Goal: Task Accomplishment & Management: Manage account settings

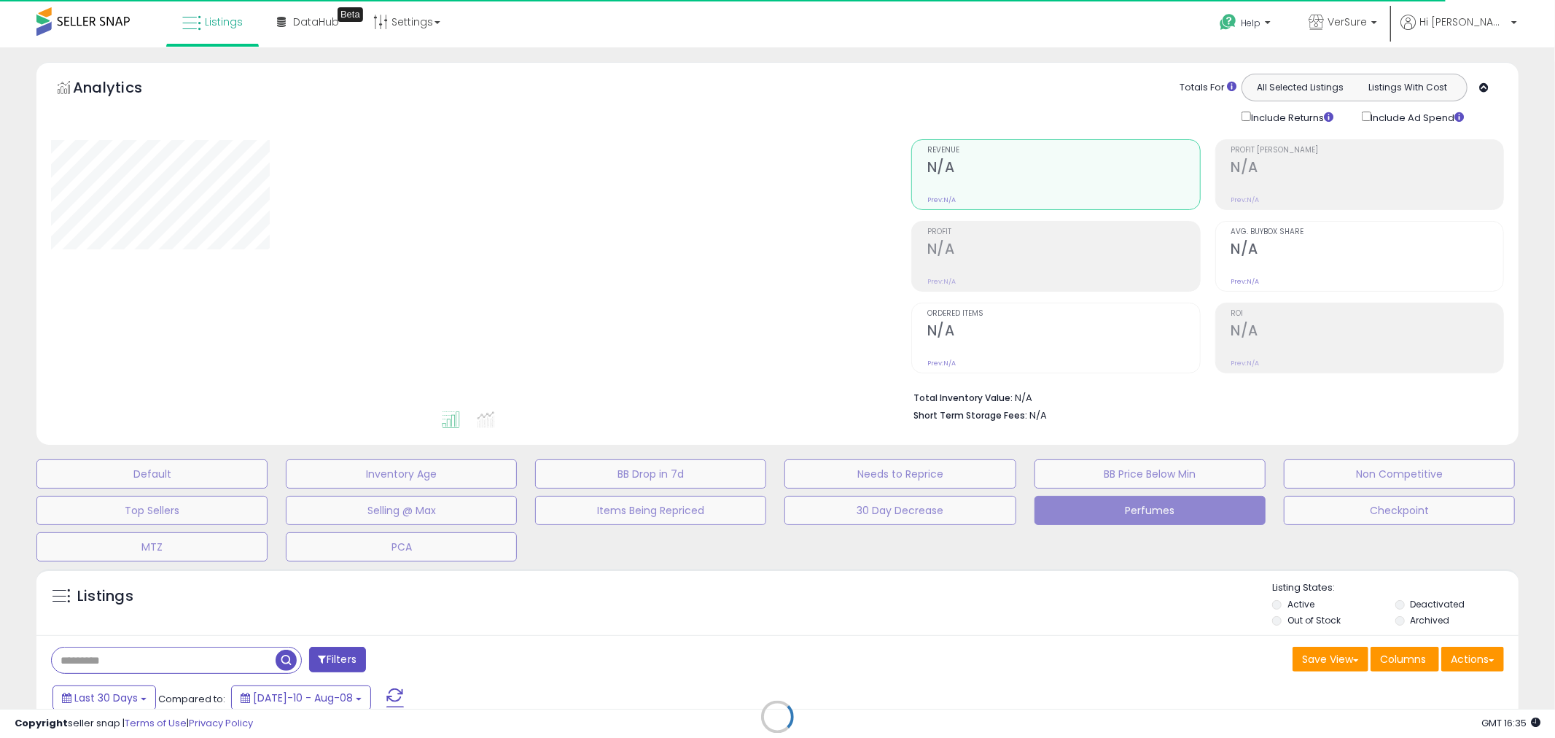
type input "*******"
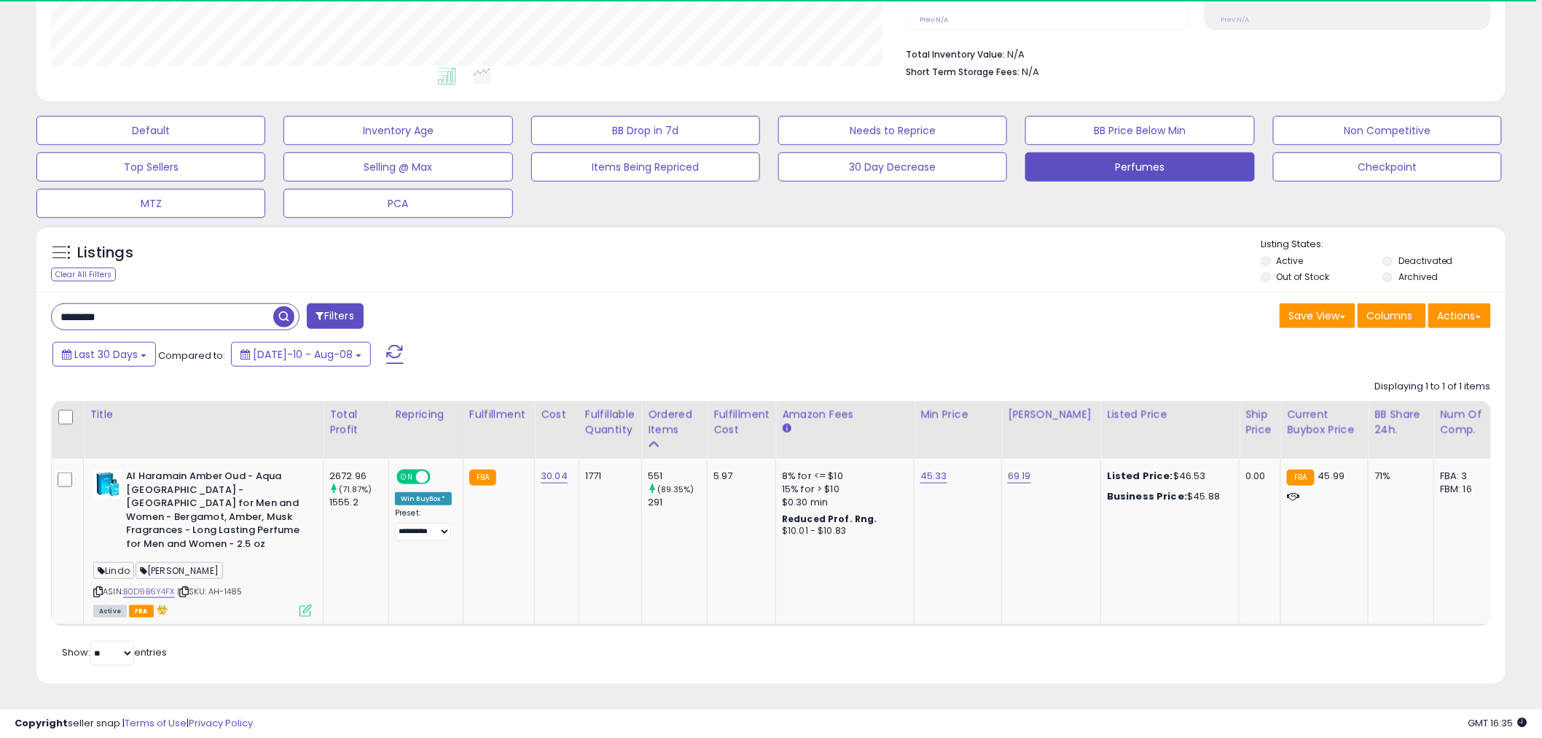
scroll to position [299, 853]
drag, startPoint x: 227, startPoint y: 316, endPoint x: -122, endPoint y: 328, distance: 350.1
click at [0, 328] on html "Unable to login Retrieving listings data.. has not yet accepted the Terms of Us…" at bounding box center [771, 26] width 1542 height 738
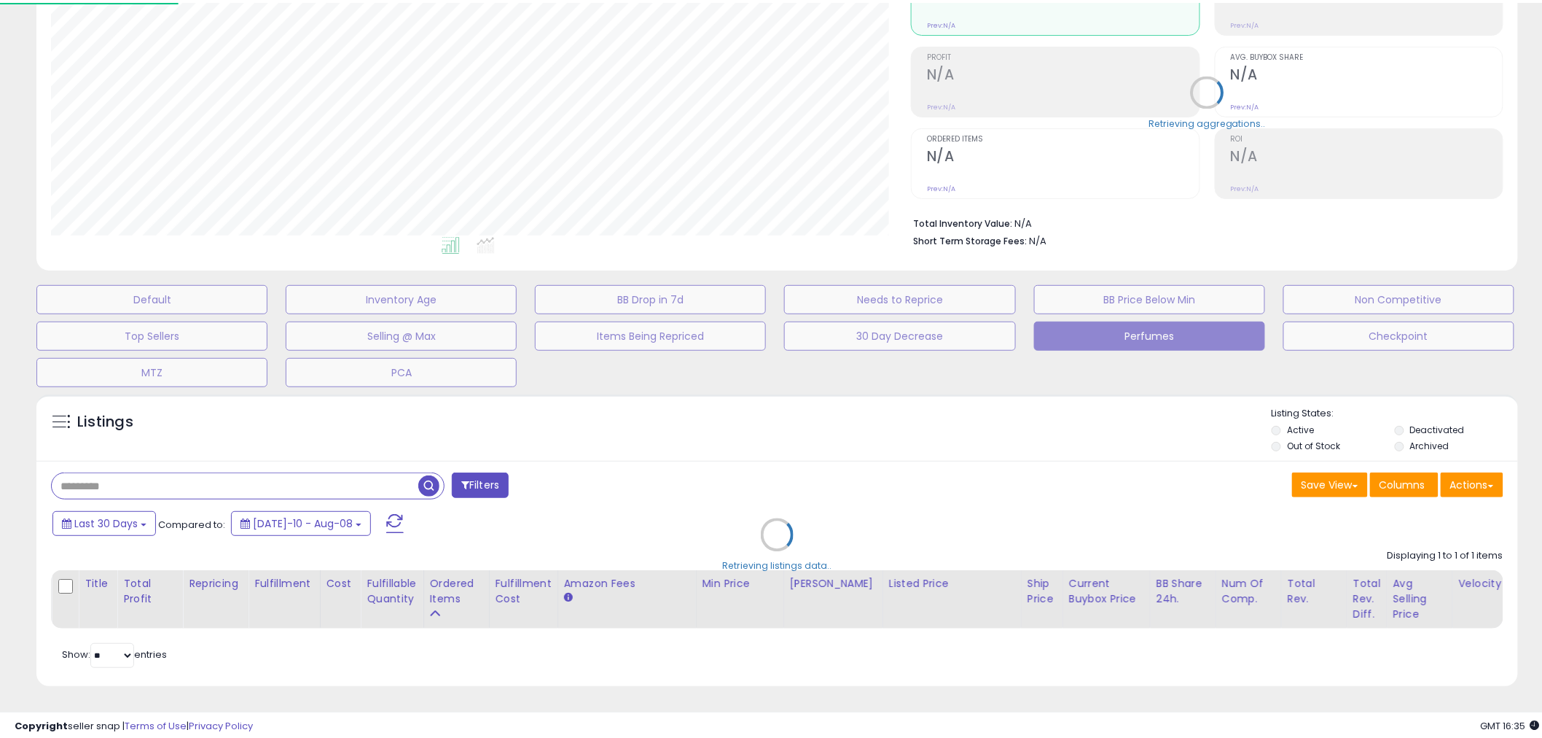
scroll to position [299, 861]
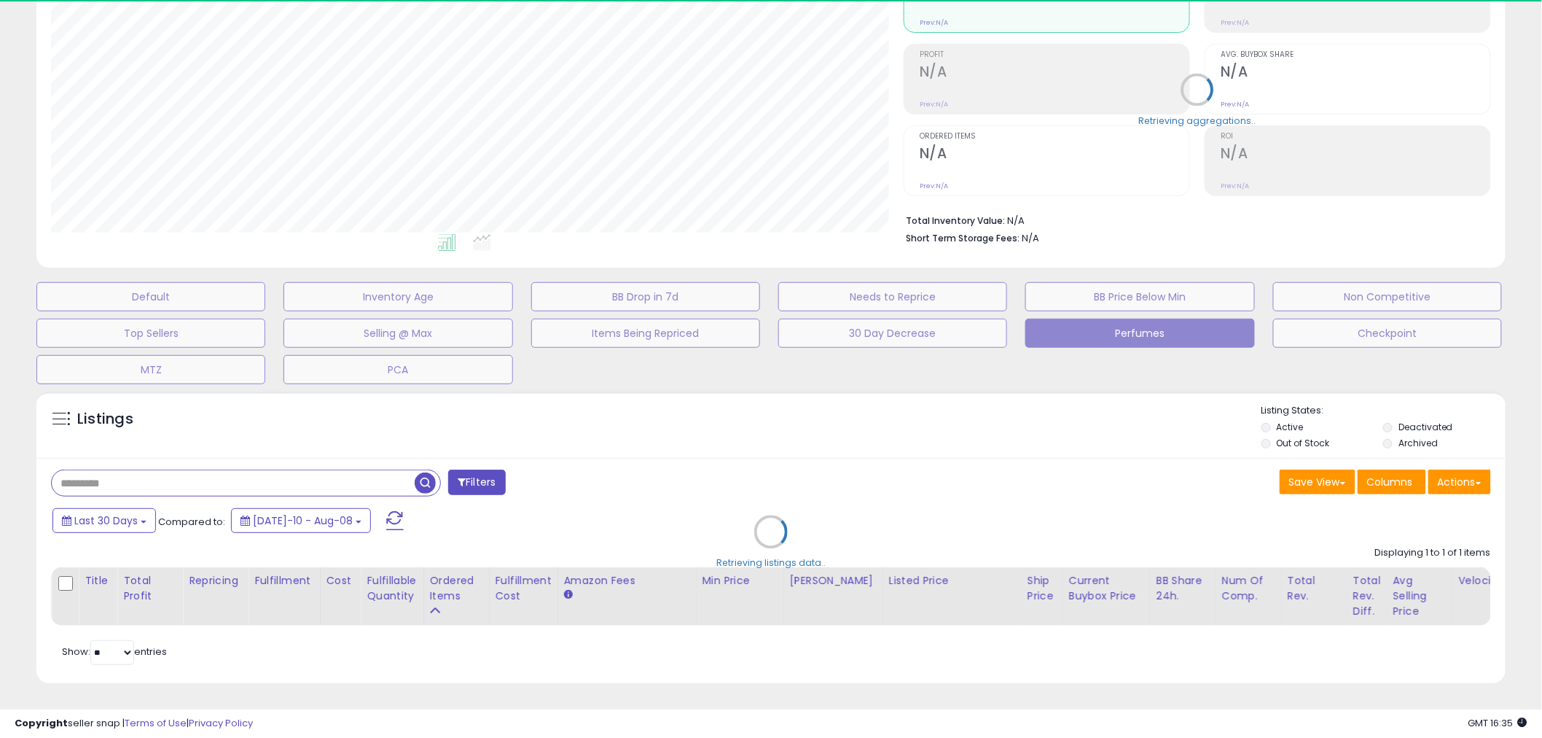
click at [993, 224] on div "Retrieving aggregations.. Revenue N/A Prev: N/A Profit N/A Prev: N/A N/A" at bounding box center [1197, 100] width 609 height 305
click at [992, 232] on b "Short Term Storage Fees:" at bounding box center [963, 238] width 114 height 12
drag, startPoint x: 992, startPoint y: 224, endPoint x: 986, endPoint y: 208, distance: 17.7
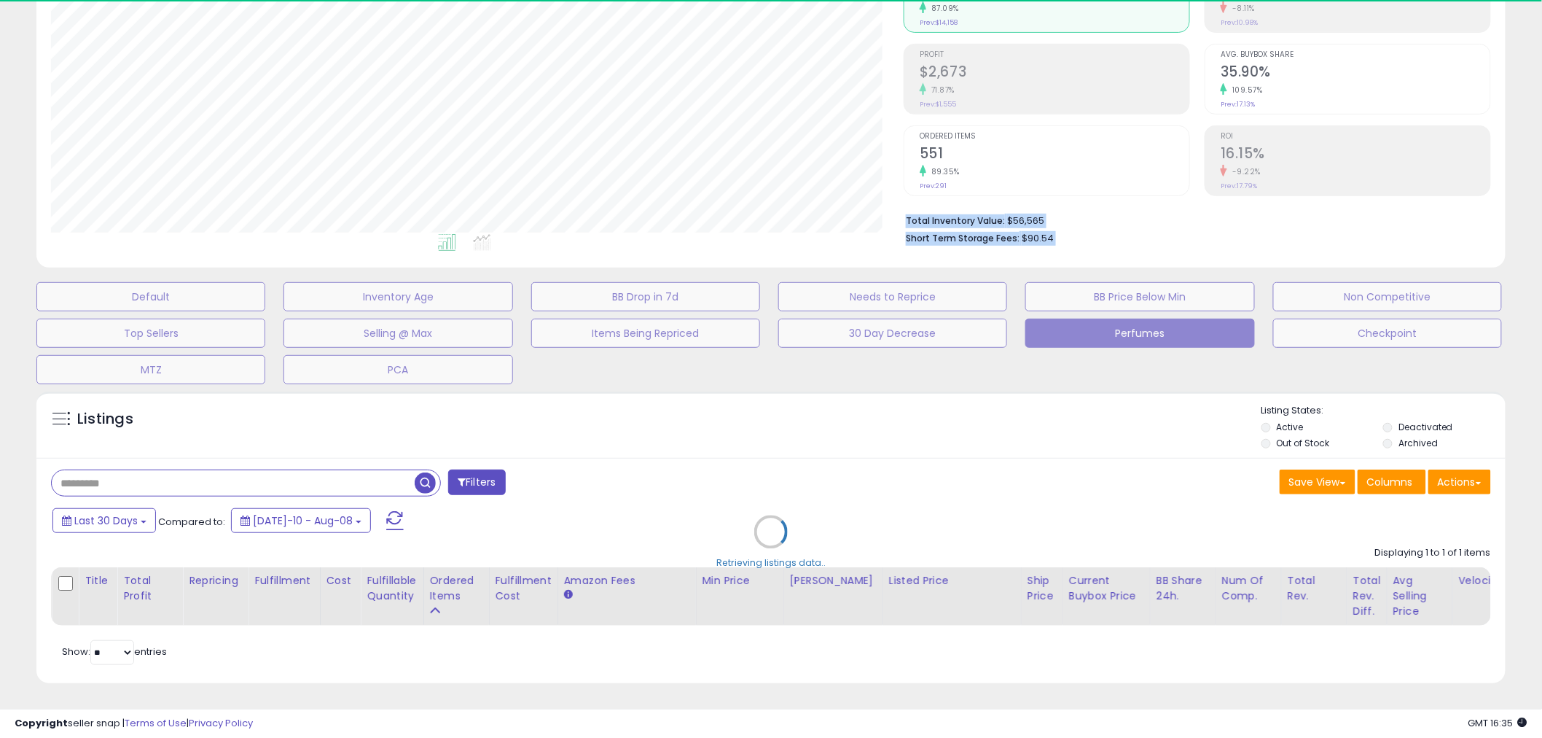
click at [986, 208] on div "Retrieving aggregations.. Revenue $26,488 87.09% Prev: $14,158 Profit $2,673" at bounding box center [1197, 100] width 609 height 305
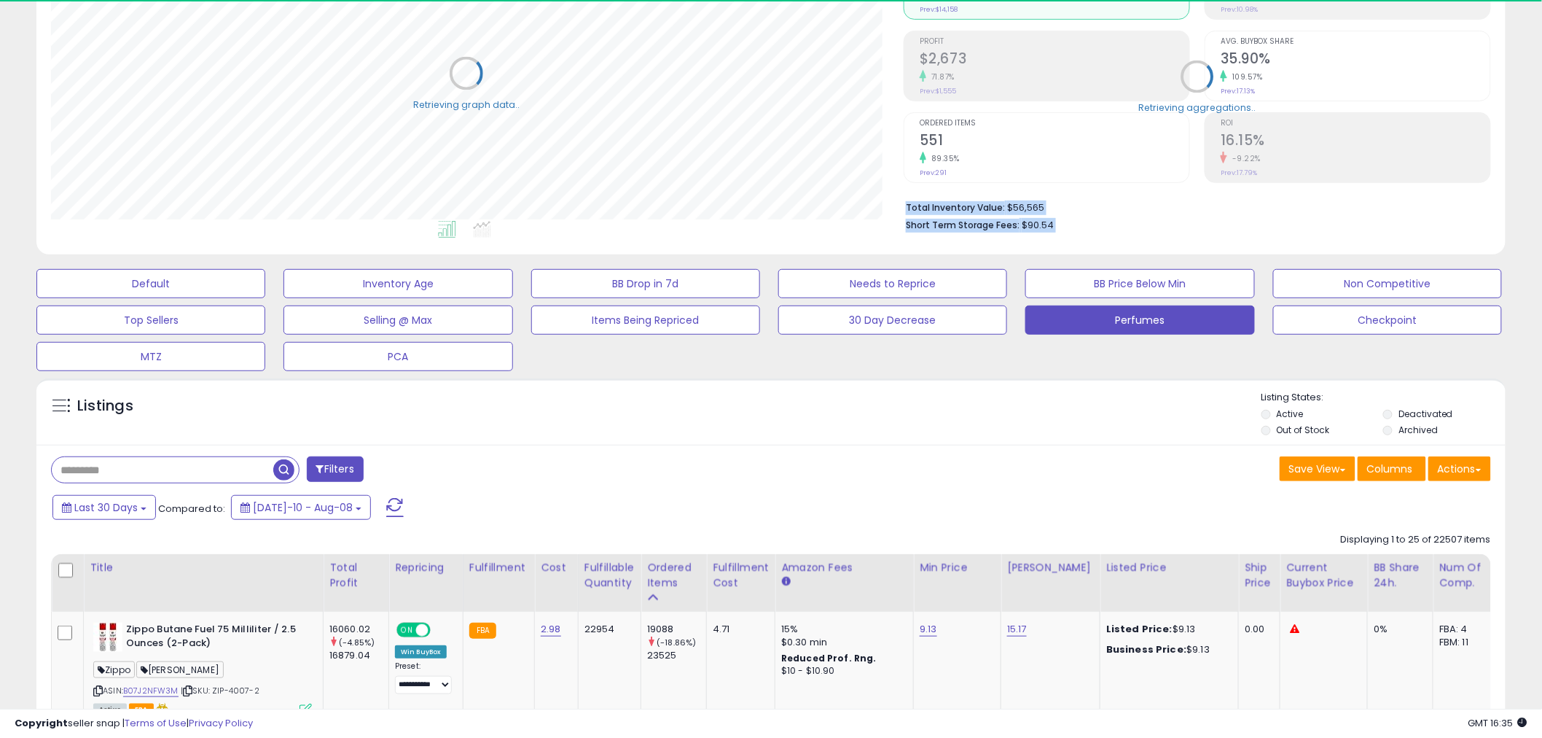
click at [986, 208] on div "Retrieving aggregations.." at bounding box center [1197, 86] width 609 height 305
click at [821, 424] on div "Listings" at bounding box center [770, 416] width 1469 height 50
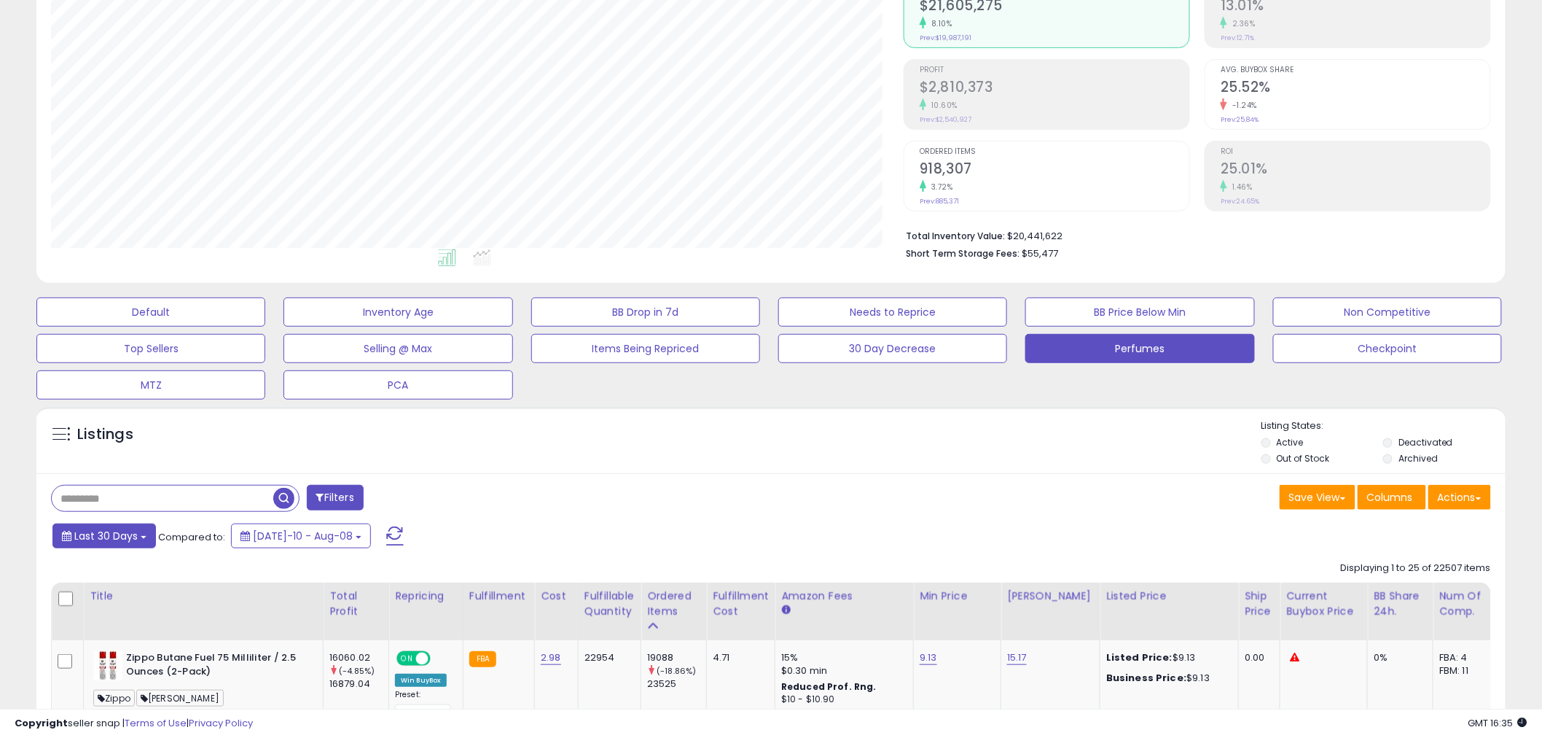
click at [128, 539] on span "Last 30 Days" at bounding box center [105, 535] width 63 height 15
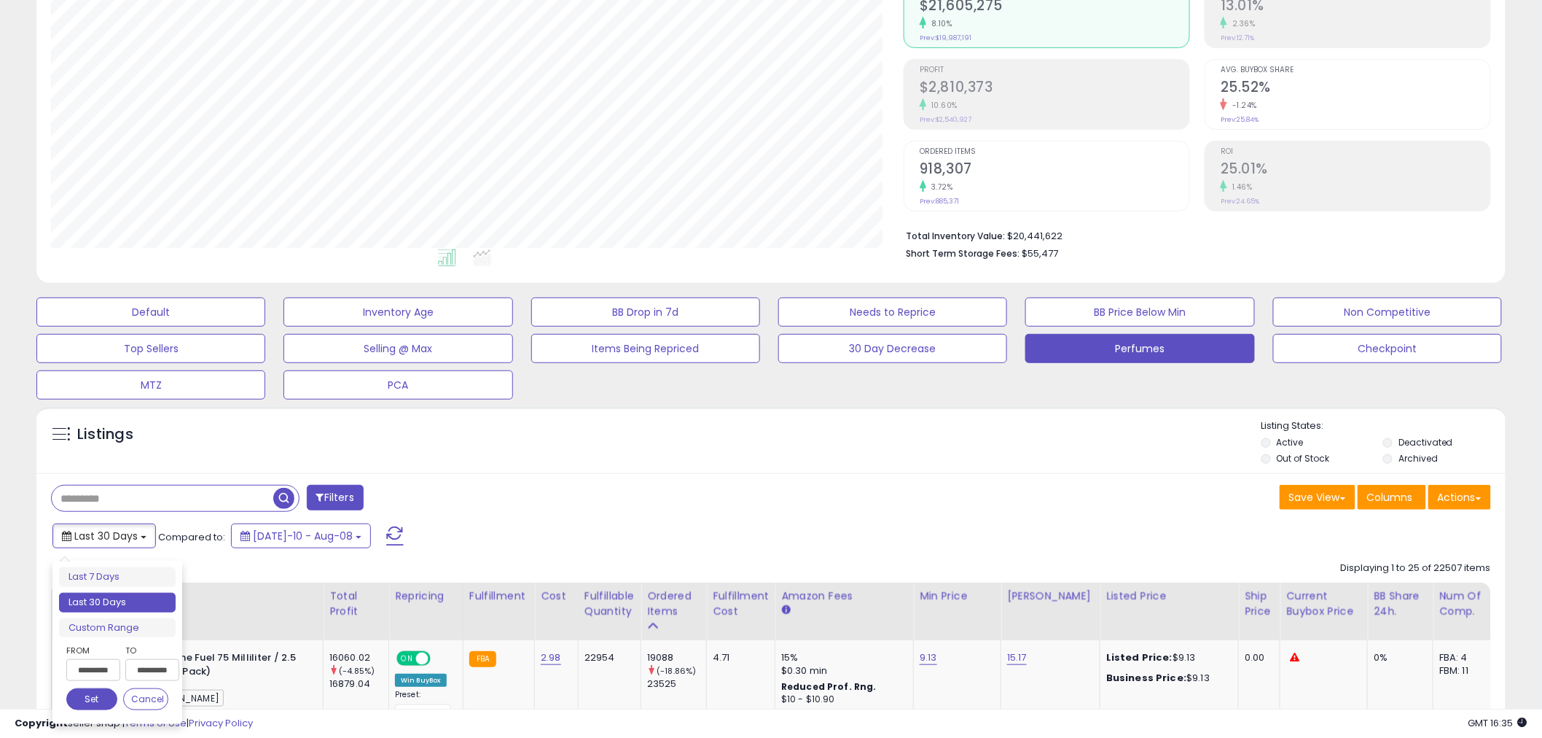
type input "**********"
click at [616, 501] on div "Filters" at bounding box center [405, 499] width 731 height 29
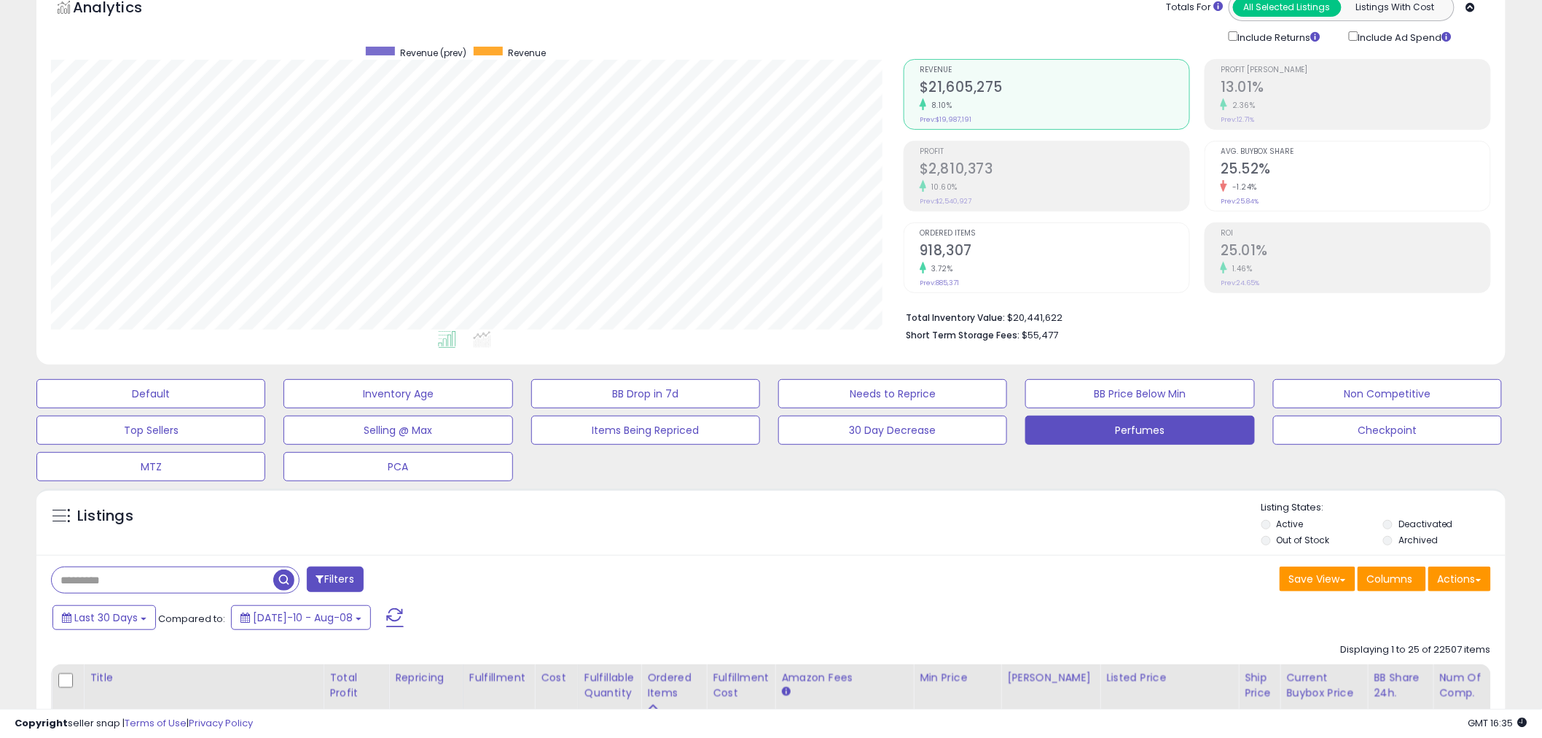
scroll to position [81, 0]
click at [1098, 421] on button "Perfumes" at bounding box center [1139, 429] width 229 height 29
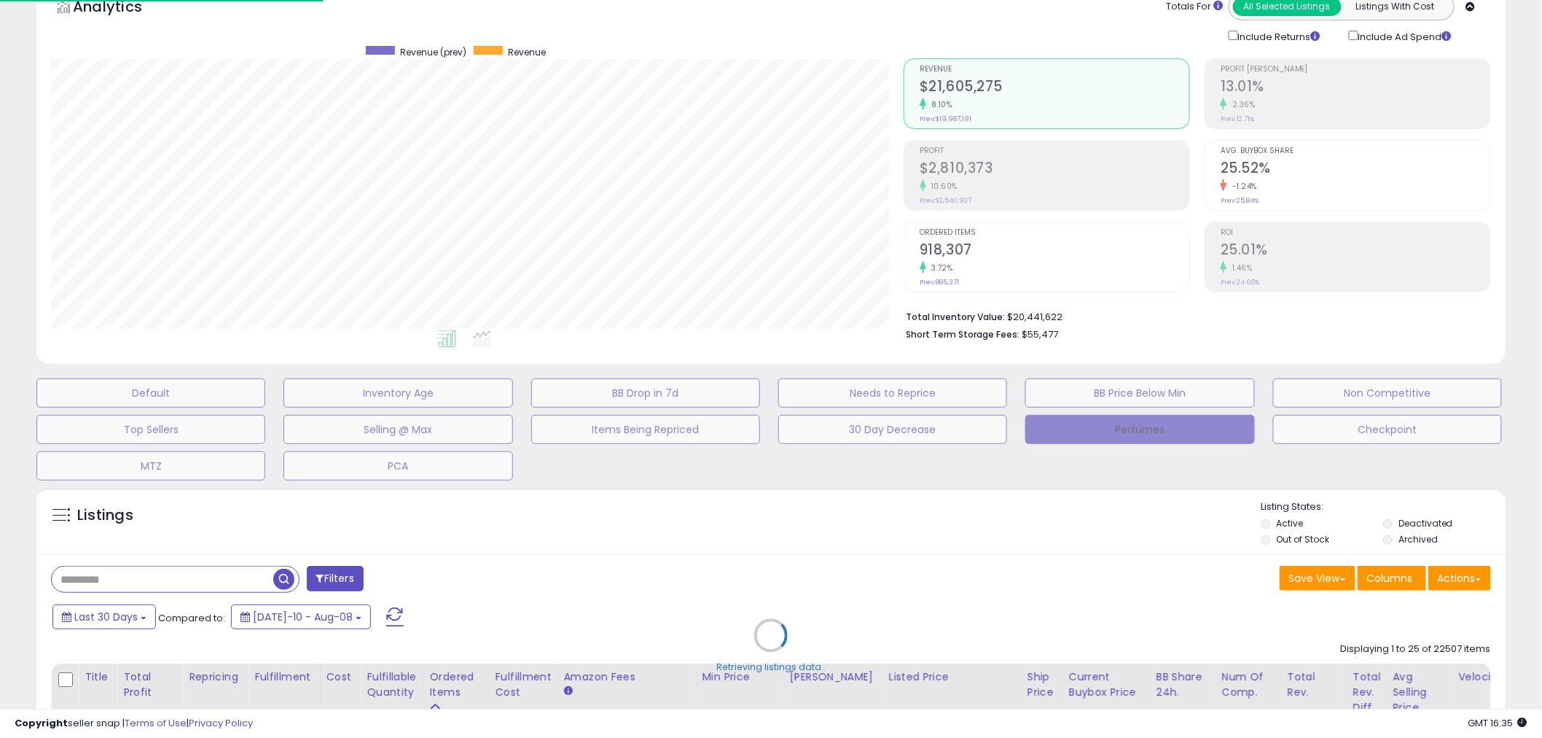
scroll to position [299, 861]
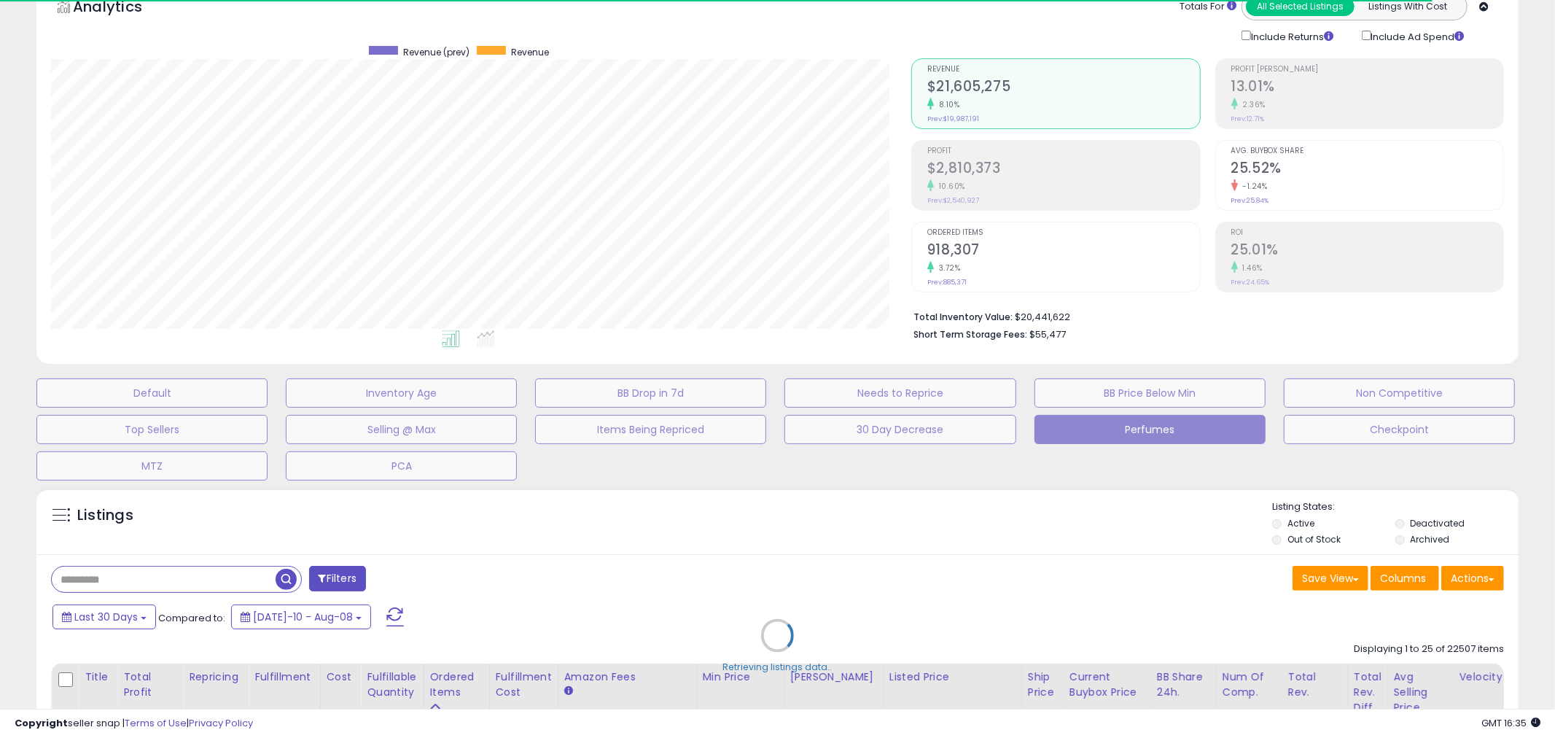
click at [325, 577] on div "Retrieving listings data.." at bounding box center [778, 646] width 1504 height 332
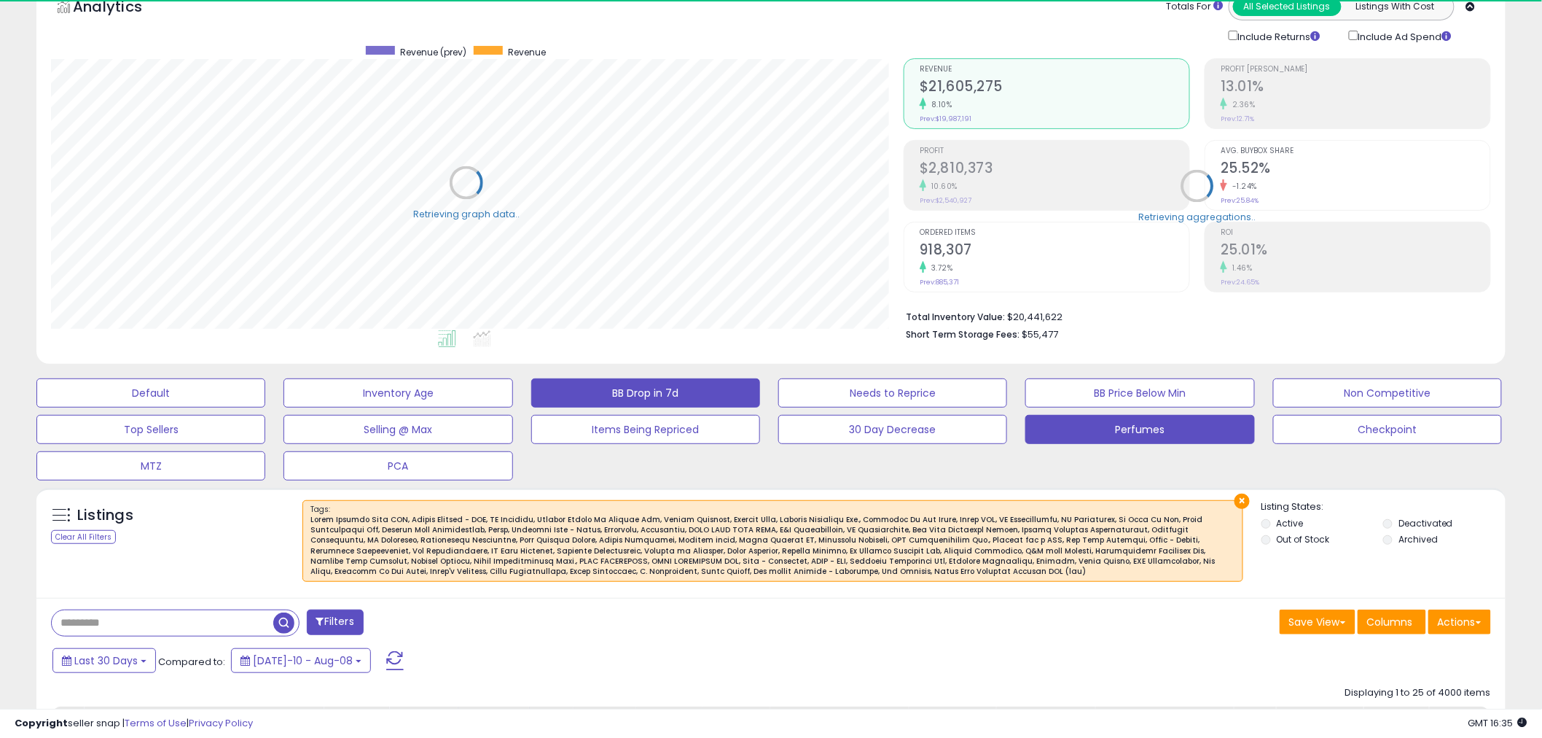
scroll to position [728552, 727997]
click at [434, 566] on div at bounding box center [772, 546] width 925 height 63
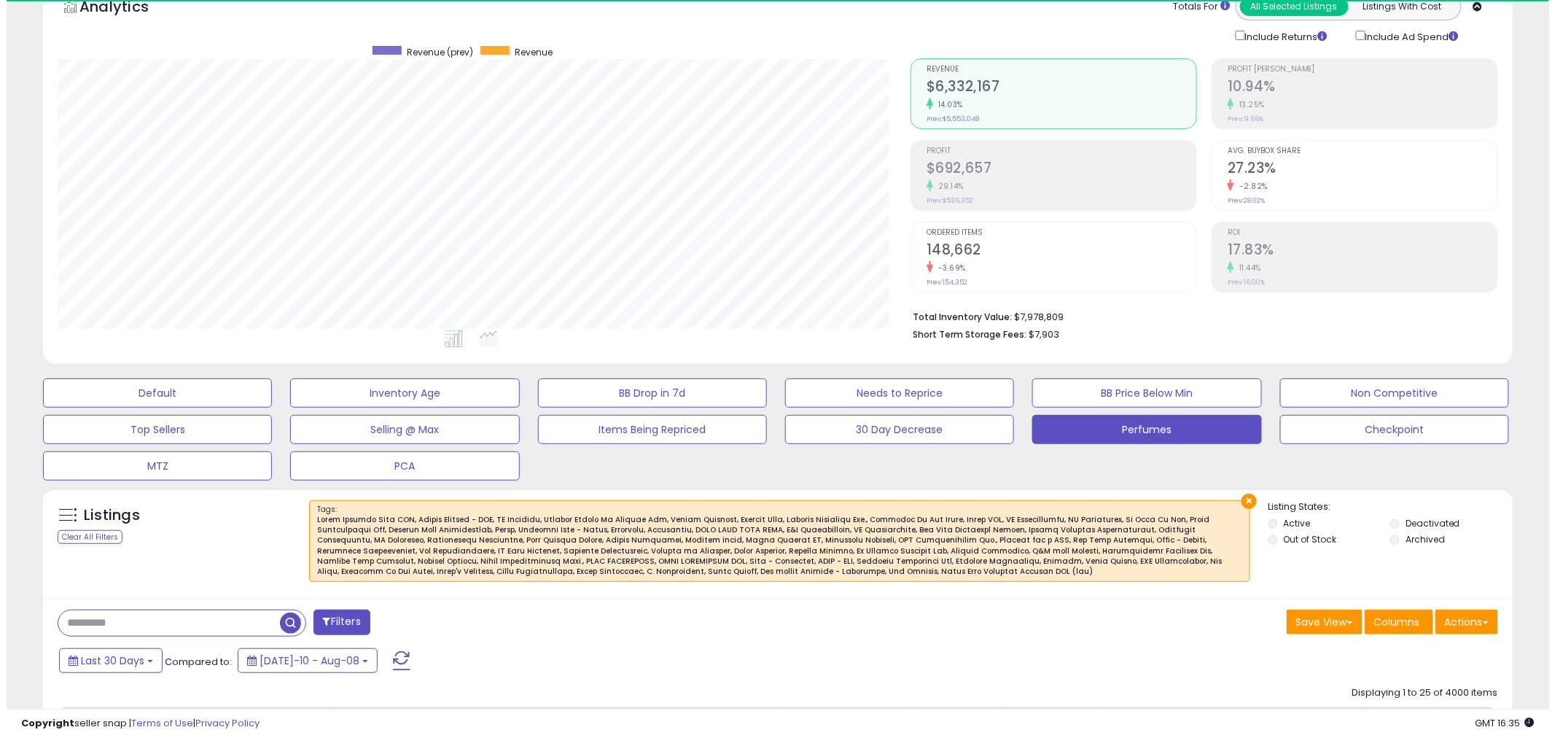
scroll to position [299, 853]
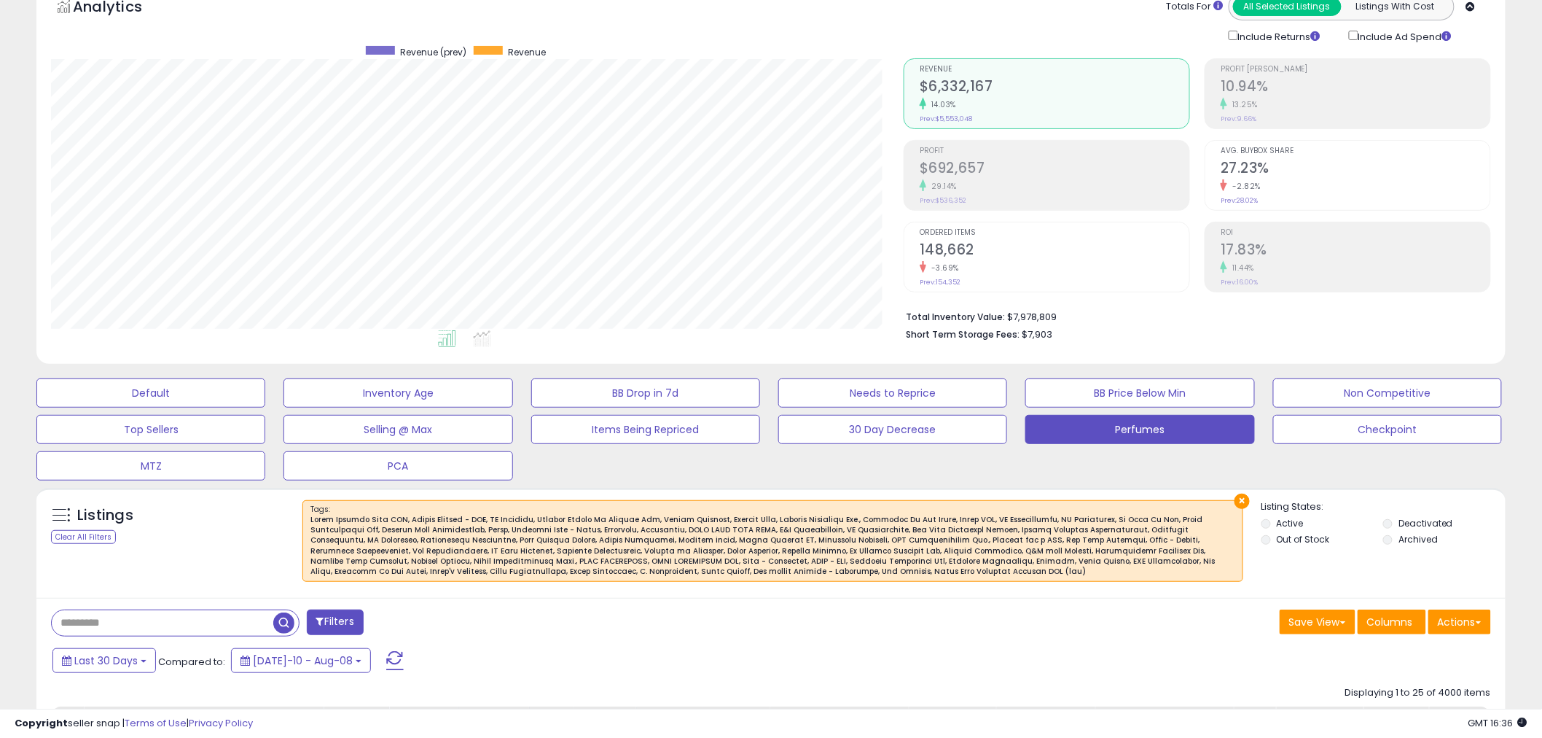
click at [1244, 499] on button "×" at bounding box center [1242, 500] width 15 height 15
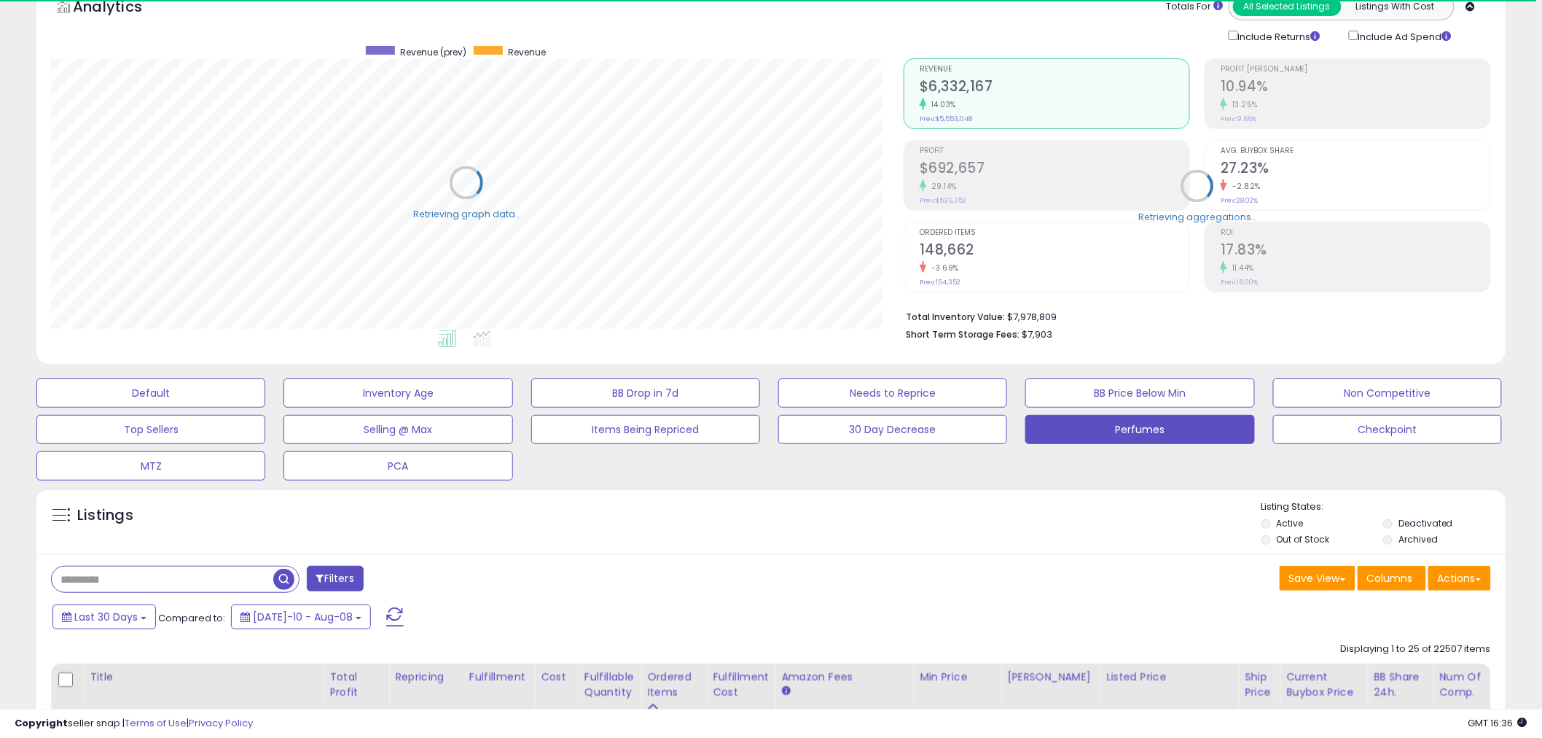
click at [325, 585] on button "Filters" at bounding box center [335, 579] width 57 height 26
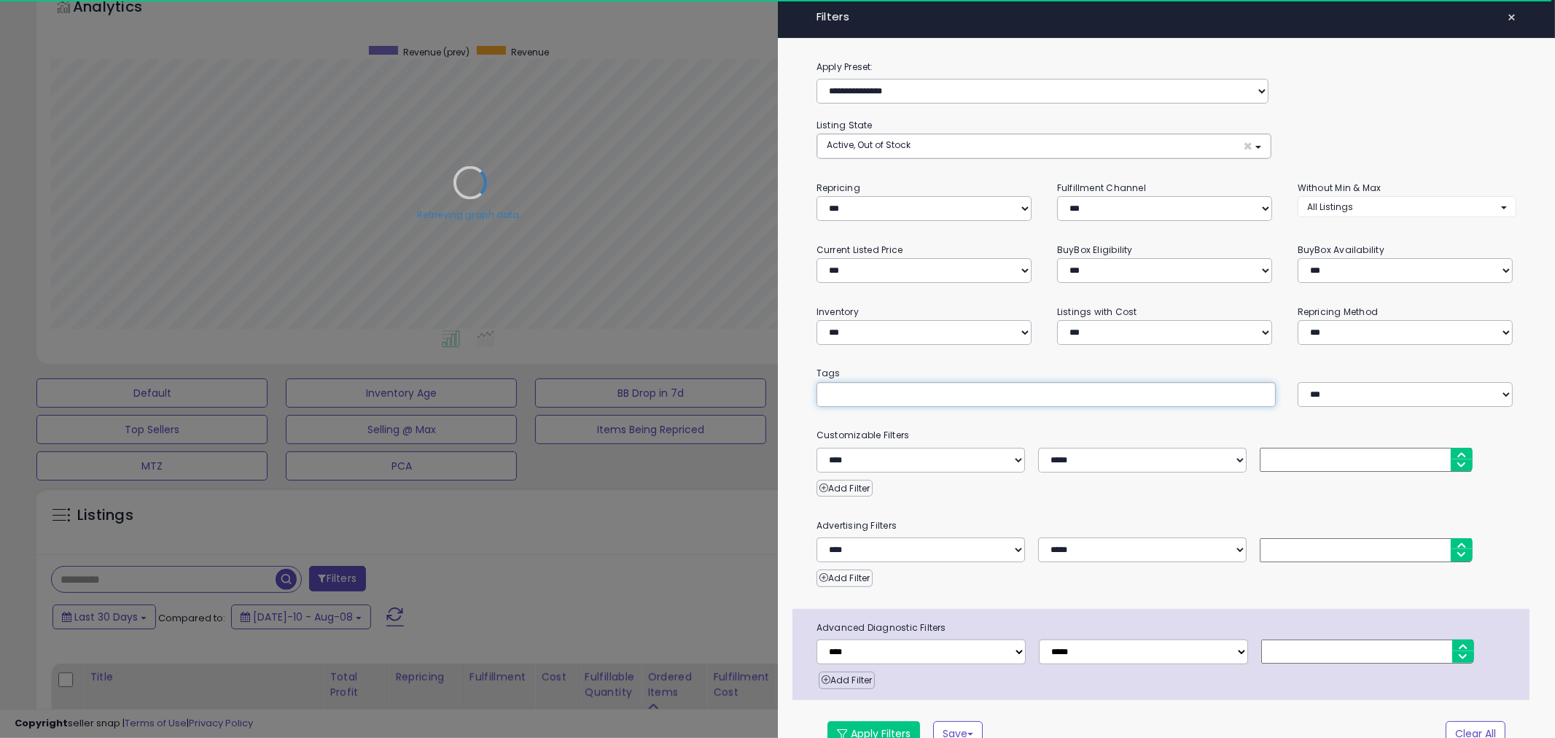
click at [972, 392] on input "text" at bounding box center [935, 393] width 219 height 15
paste input "**********"
type input "**********"
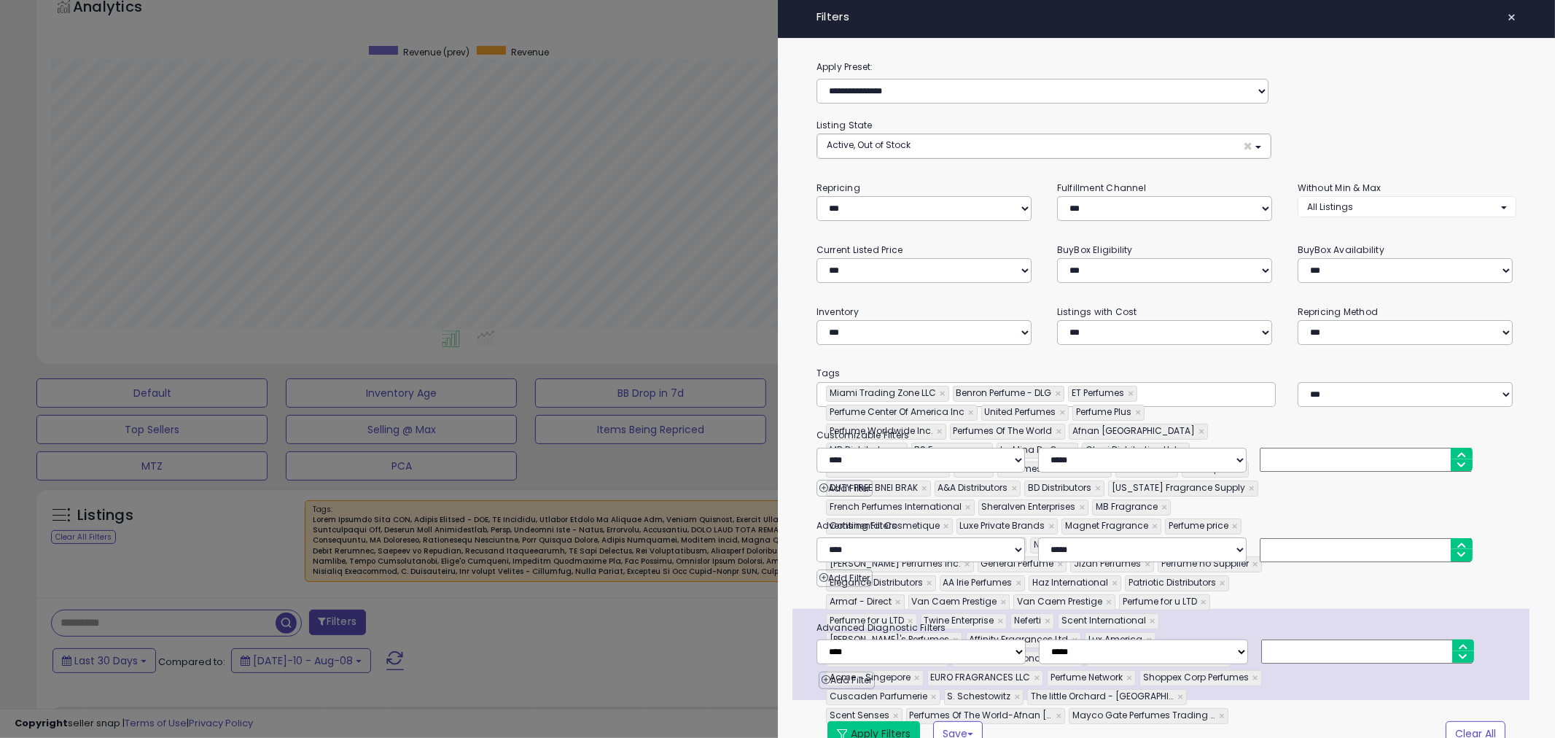
click at [877, 733] on button "Apply Filters" at bounding box center [873, 733] width 93 height 25
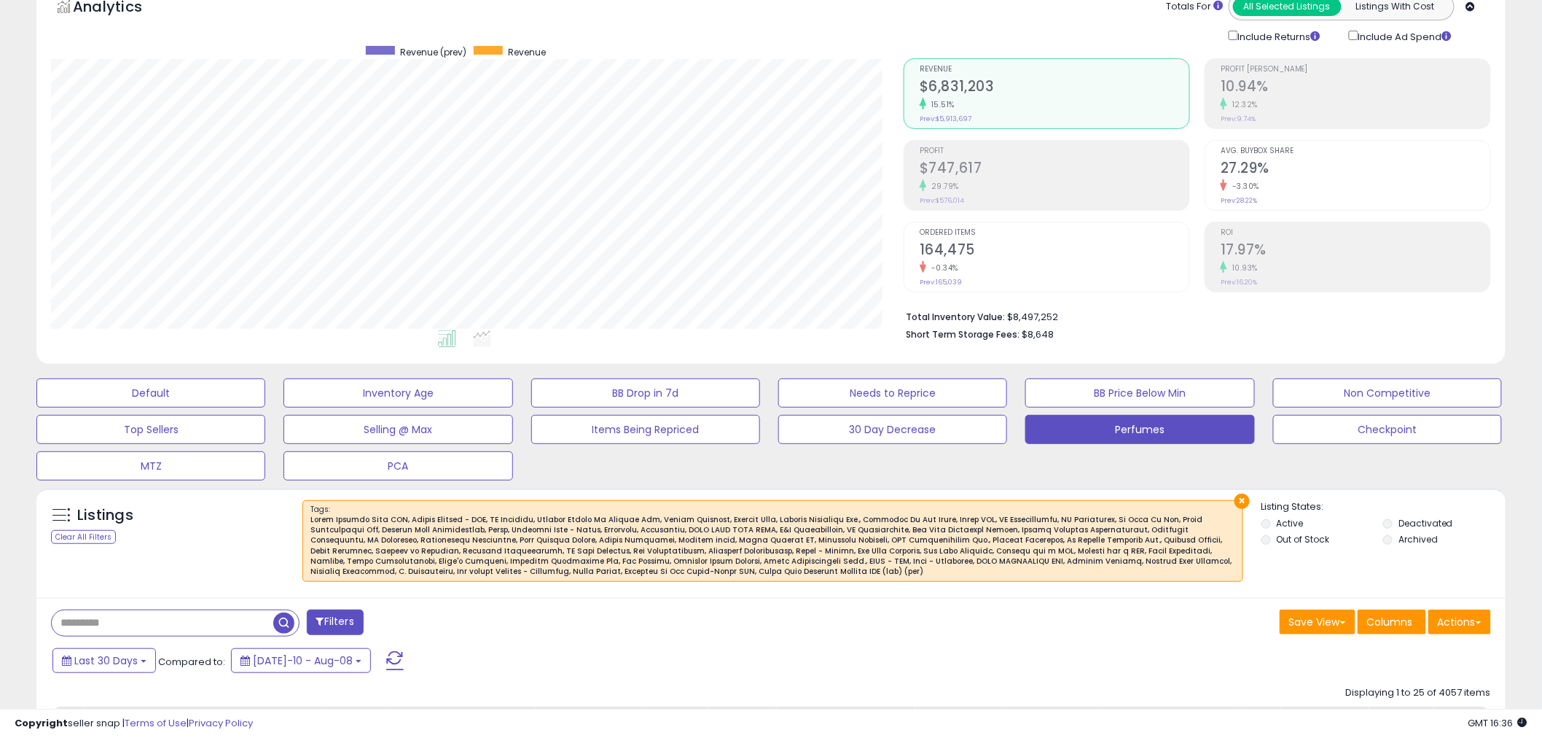
click at [491, 565] on div at bounding box center [772, 546] width 925 height 63
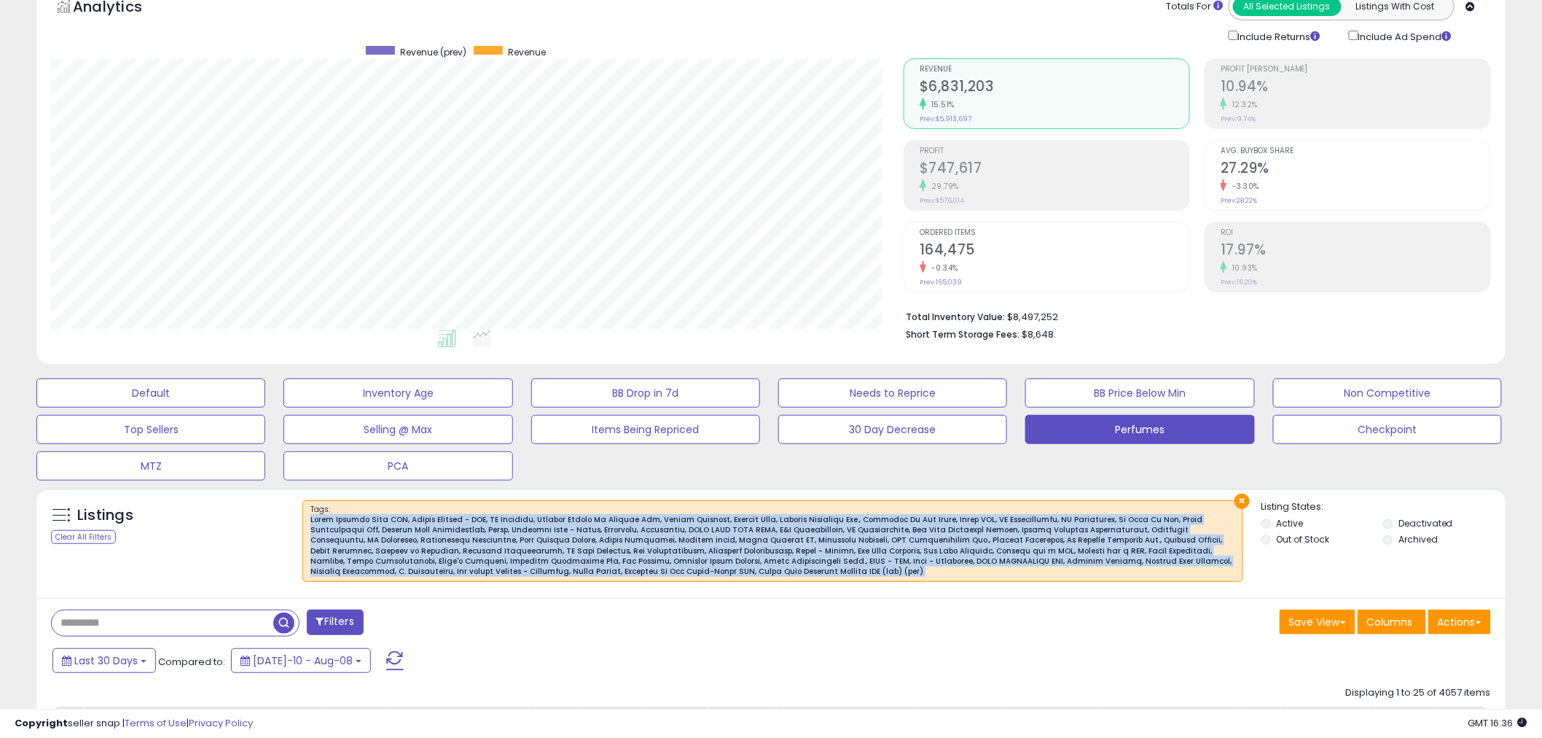
click at [491, 565] on div at bounding box center [772, 546] width 925 height 63
click at [585, 534] on div at bounding box center [772, 546] width 925 height 63
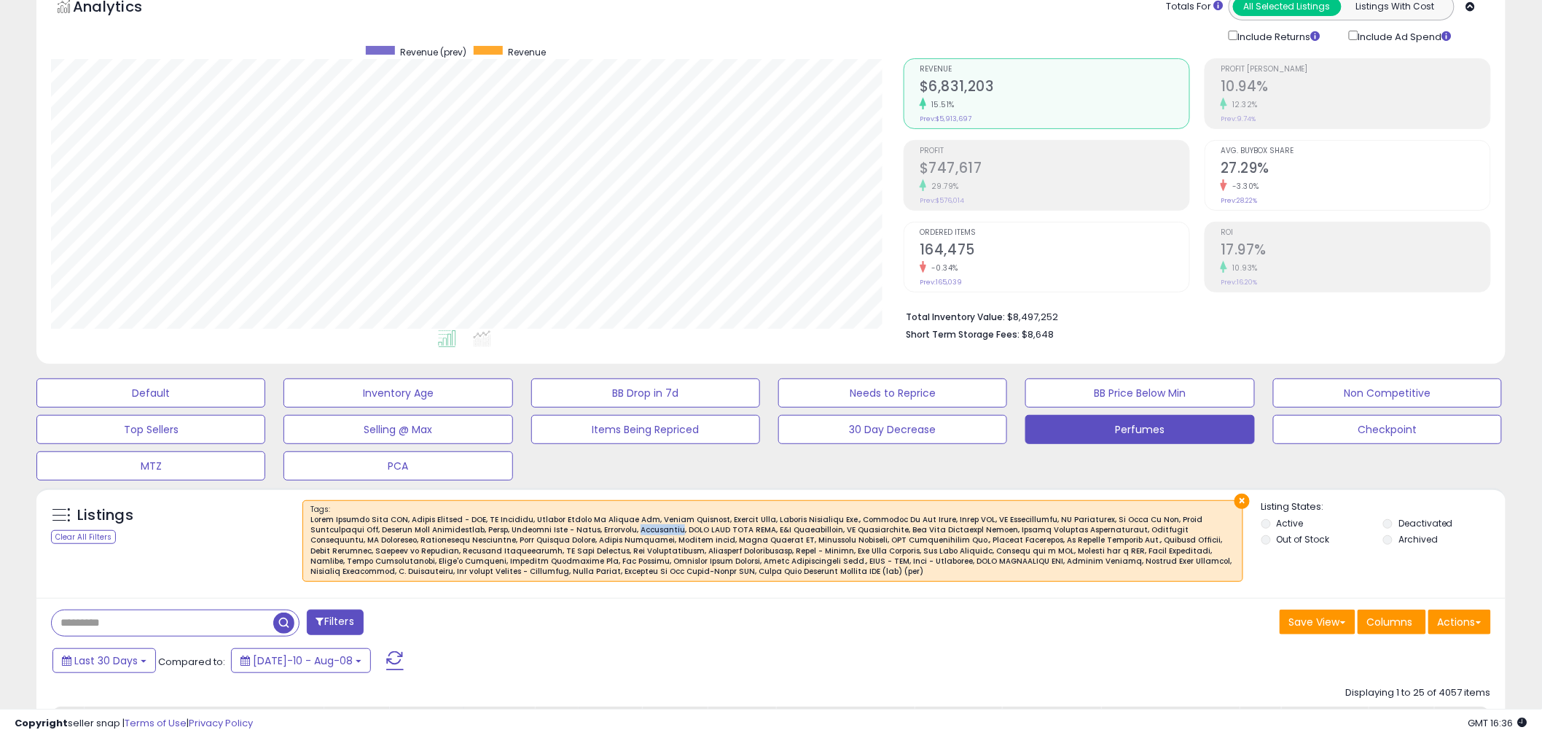
click at [585, 534] on div at bounding box center [772, 546] width 925 height 63
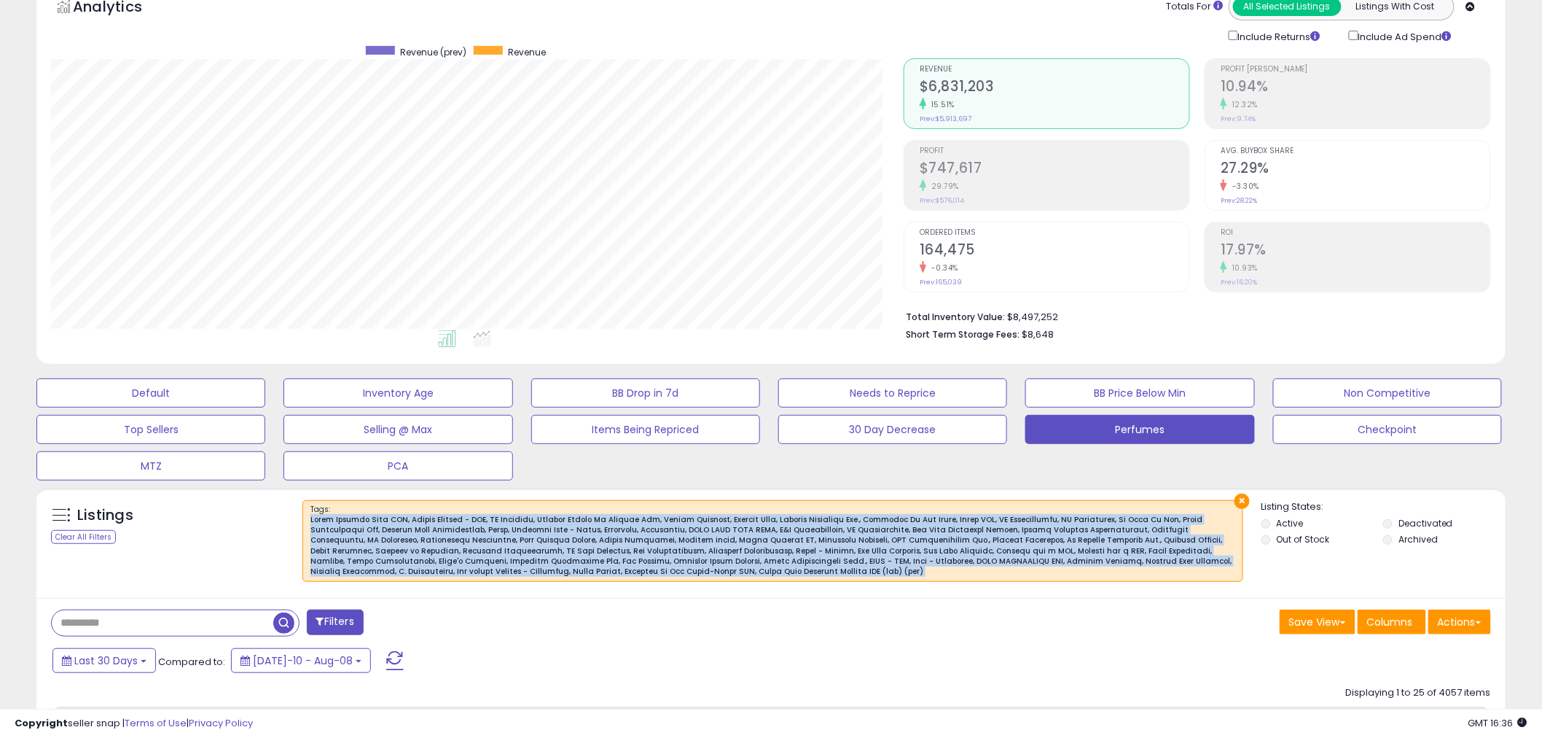
click at [585, 534] on div at bounding box center [772, 546] width 925 height 63
click at [696, 565] on div at bounding box center [772, 546] width 925 height 63
click at [622, 550] on div at bounding box center [772, 546] width 925 height 63
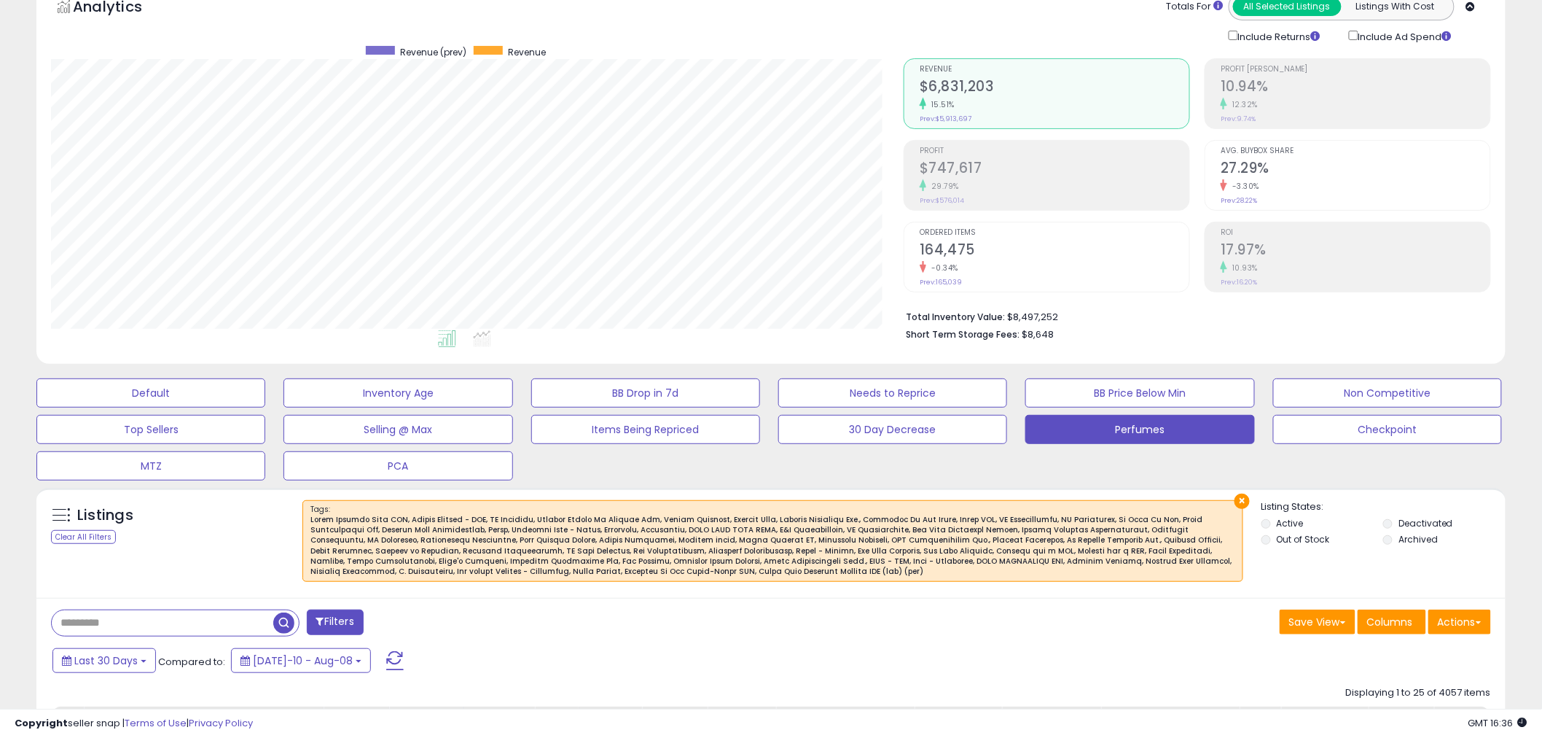
click at [343, 627] on button "Filters" at bounding box center [335, 622] width 57 height 26
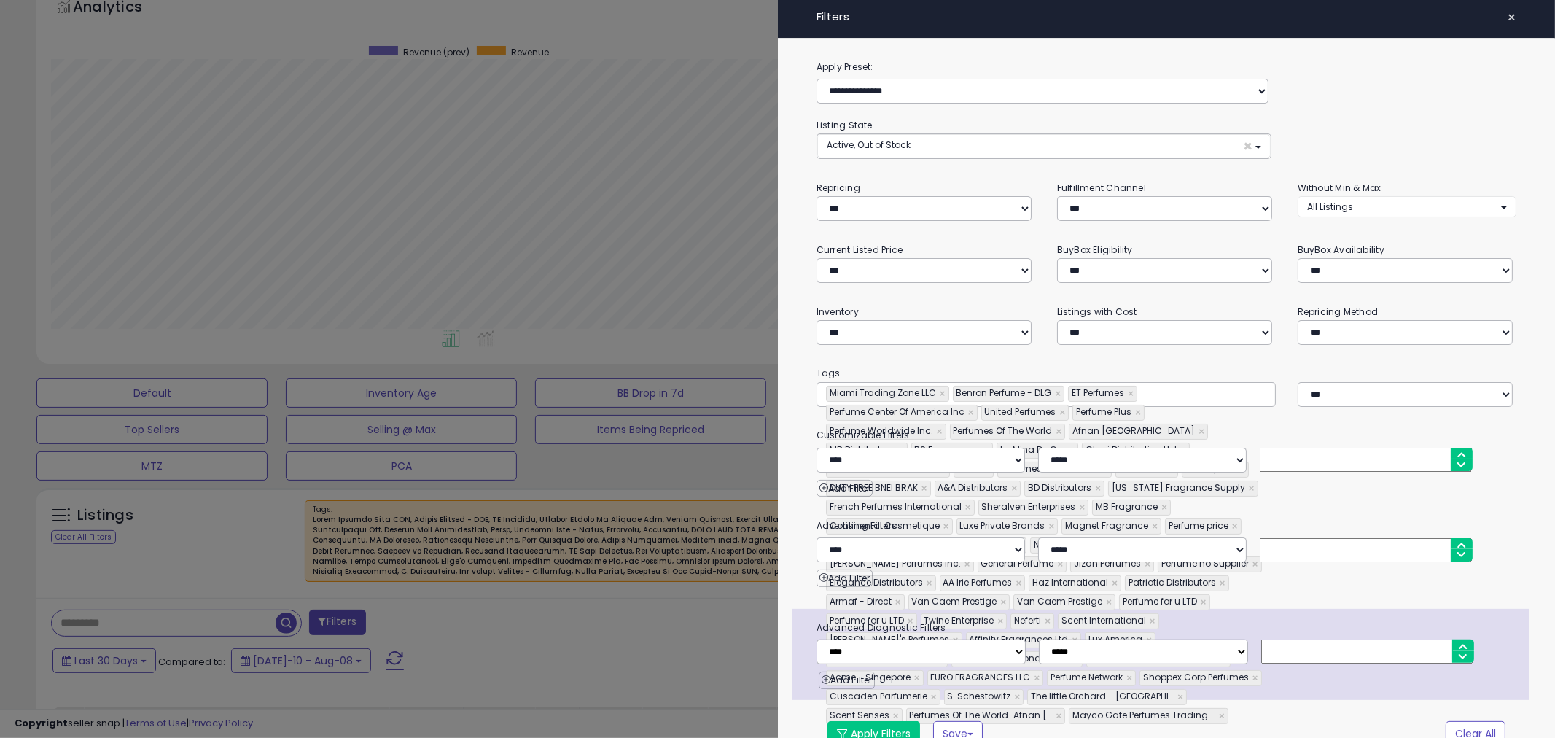
type input "**********"
click at [1194, 405] on div "Miami Trading Zone LLC × Benron Perfume - DLG × ET Perfumes × Perfume Center Of…" at bounding box center [1045, 394] width 459 height 25
paste input "*********"
type input "**********"
type input "*********"
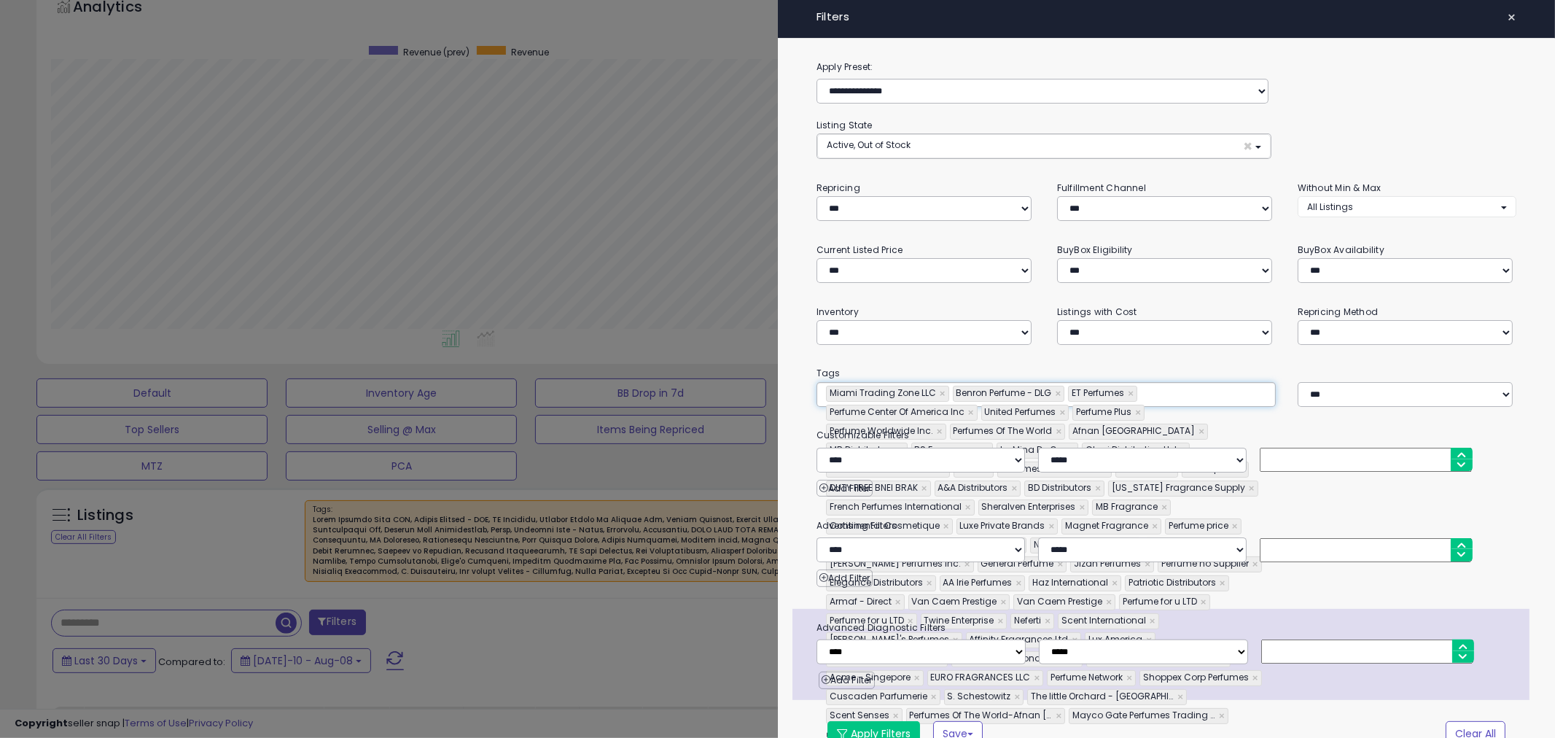
type input "**********"
click at [891, 727] on button "Apply Filters" at bounding box center [873, 733] width 93 height 25
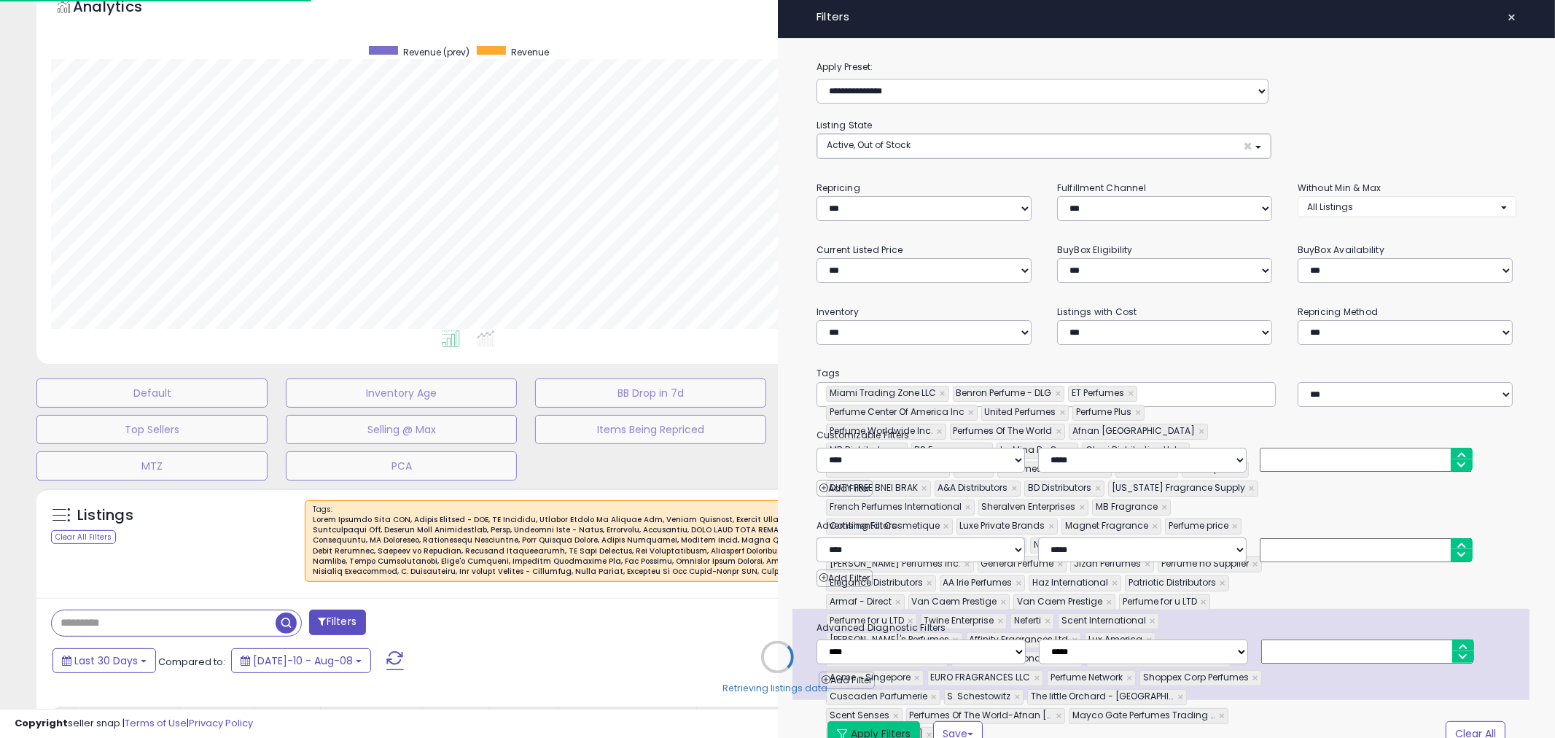
type input "**********"
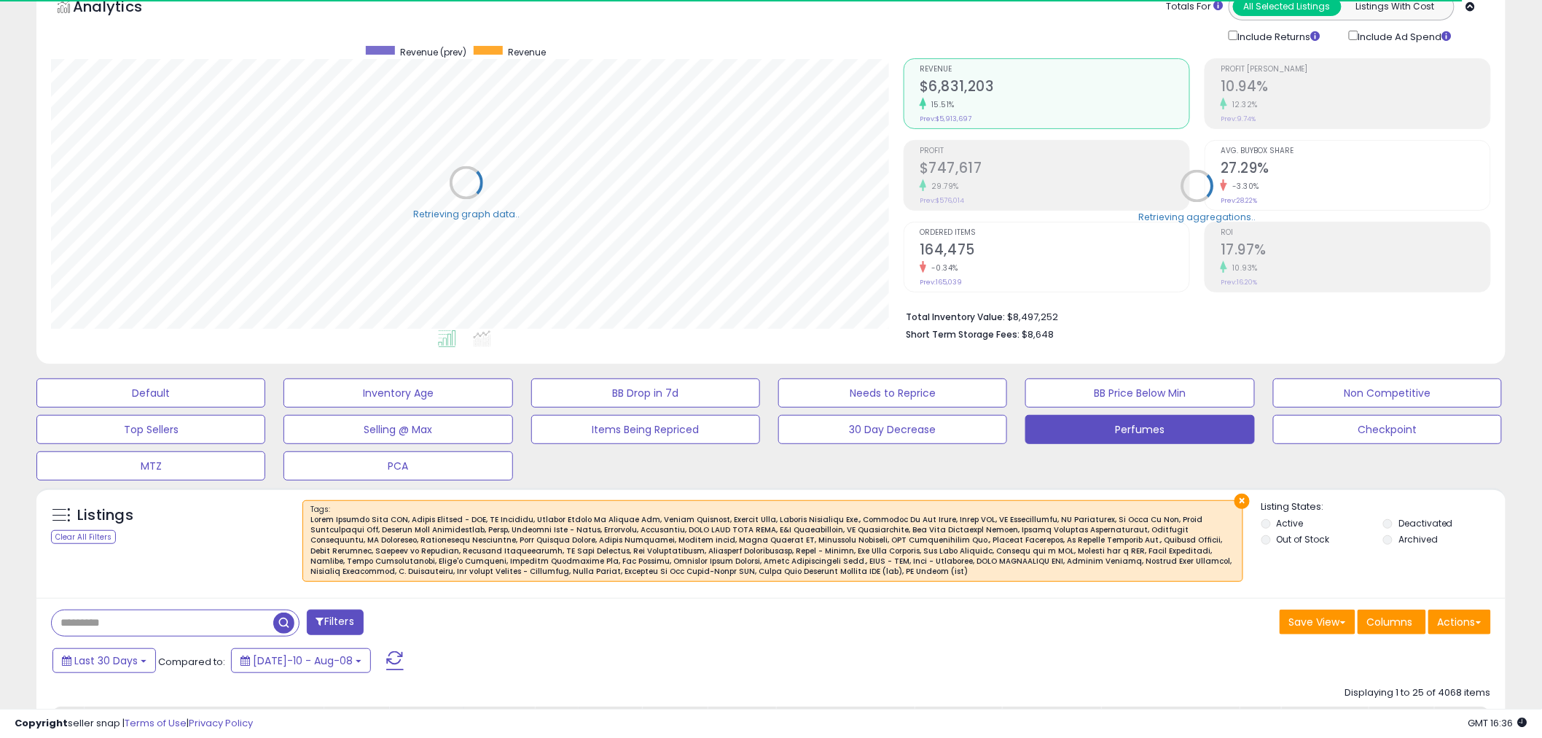
scroll to position [728552, 727997]
click at [1315, 623] on button "Save View" at bounding box center [1318, 621] width 76 height 25
click at [1271, 674] on link "Update Current View" at bounding box center [1274, 678] width 156 height 23
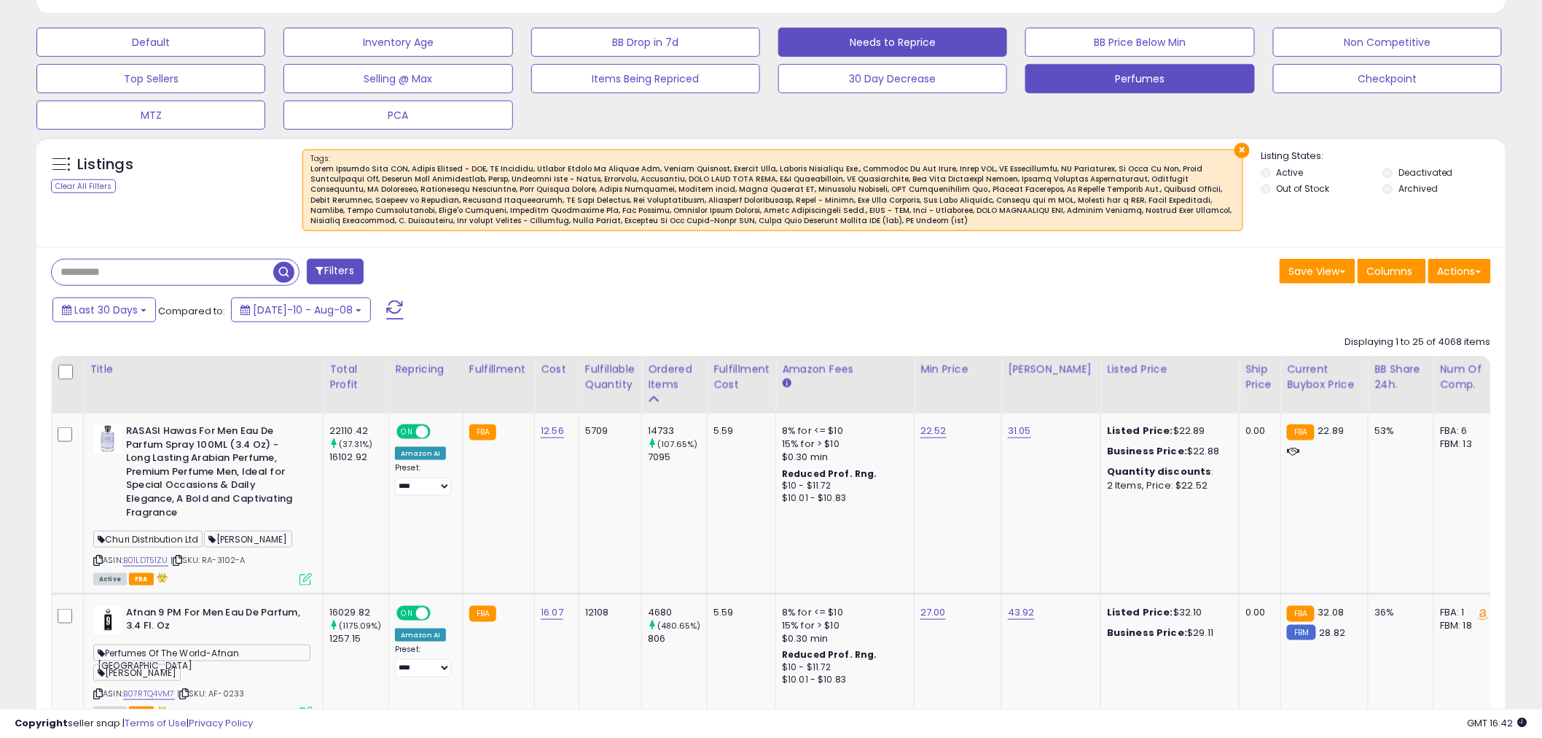
scroll to position [0, 0]
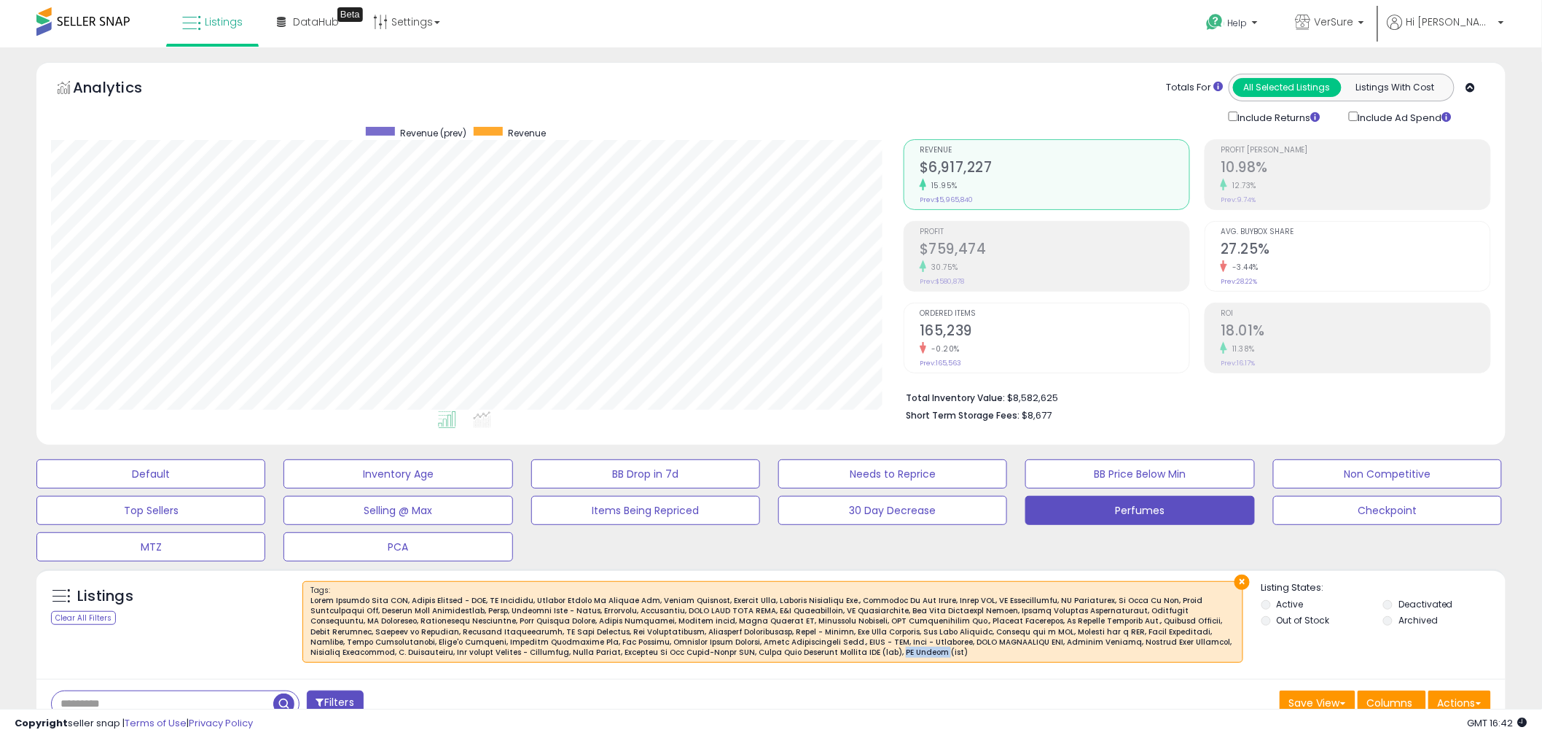
drag, startPoint x: 530, startPoint y: 647, endPoint x: 569, endPoint y: 652, distance: 39.0
click at [569, 652] on div at bounding box center [772, 626] width 925 height 63
copy div "[GEOGRAPHIC_DATA]"
click at [533, 651] on div at bounding box center [772, 626] width 925 height 63
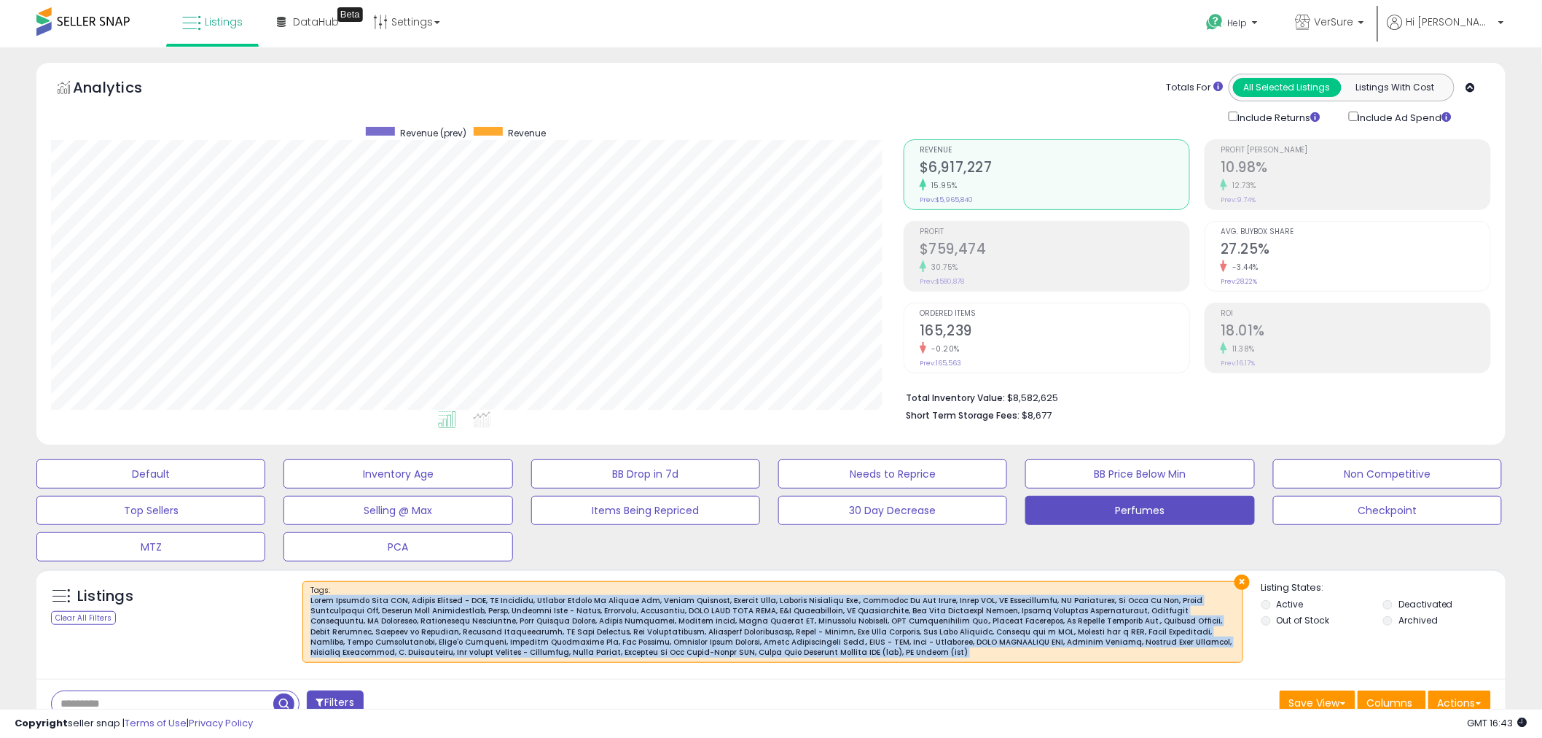
click at [533, 650] on div at bounding box center [772, 626] width 925 height 63
click at [558, 649] on div at bounding box center [772, 626] width 925 height 63
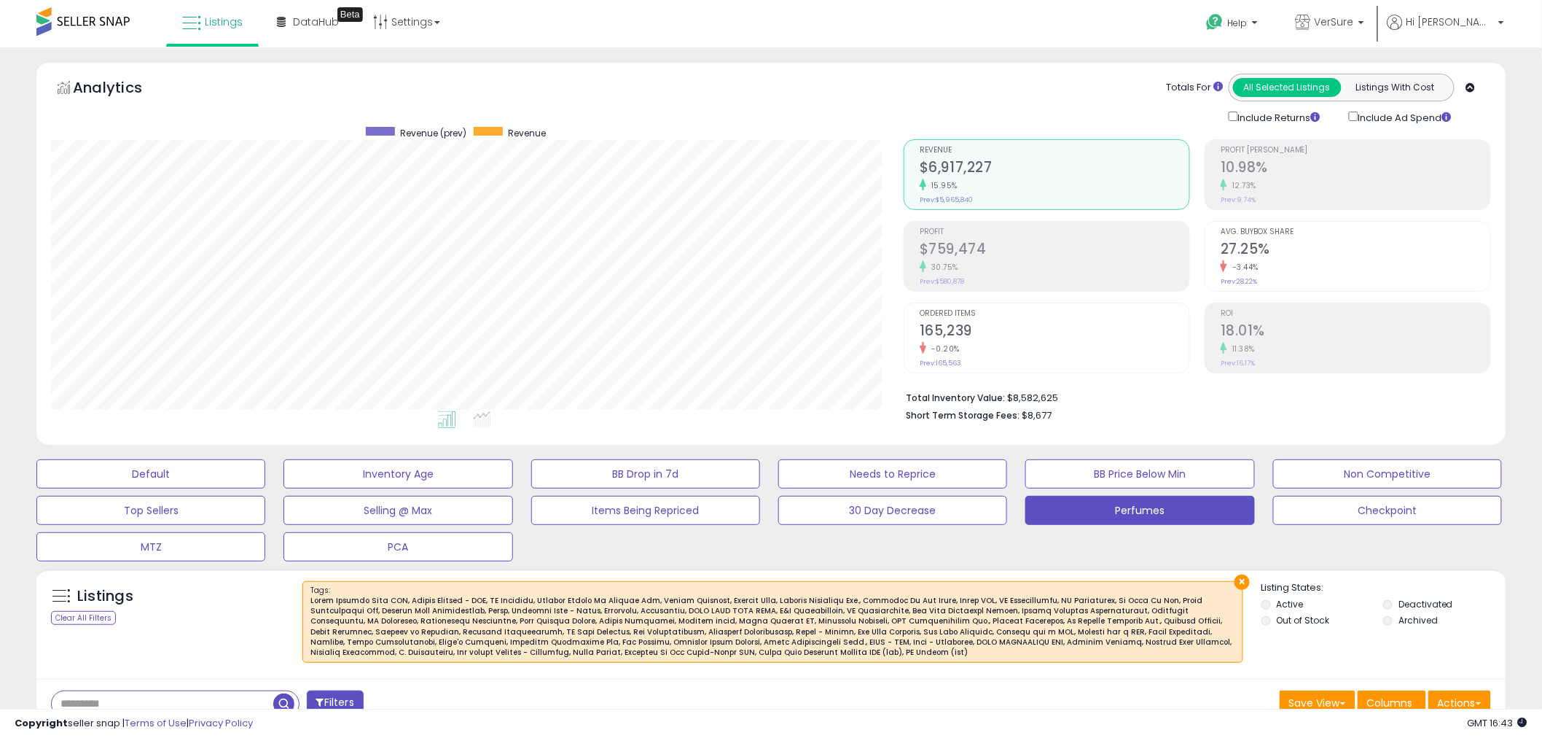
click at [563, 652] on div at bounding box center [772, 626] width 925 height 63
drag, startPoint x: 563, startPoint y: 652, endPoint x: 532, endPoint y: 653, distance: 30.6
click at [532, 653] on div at bounding box center [772, 626] width 925 height 63
copy div "[GEOGRAPHIC_DATA]"
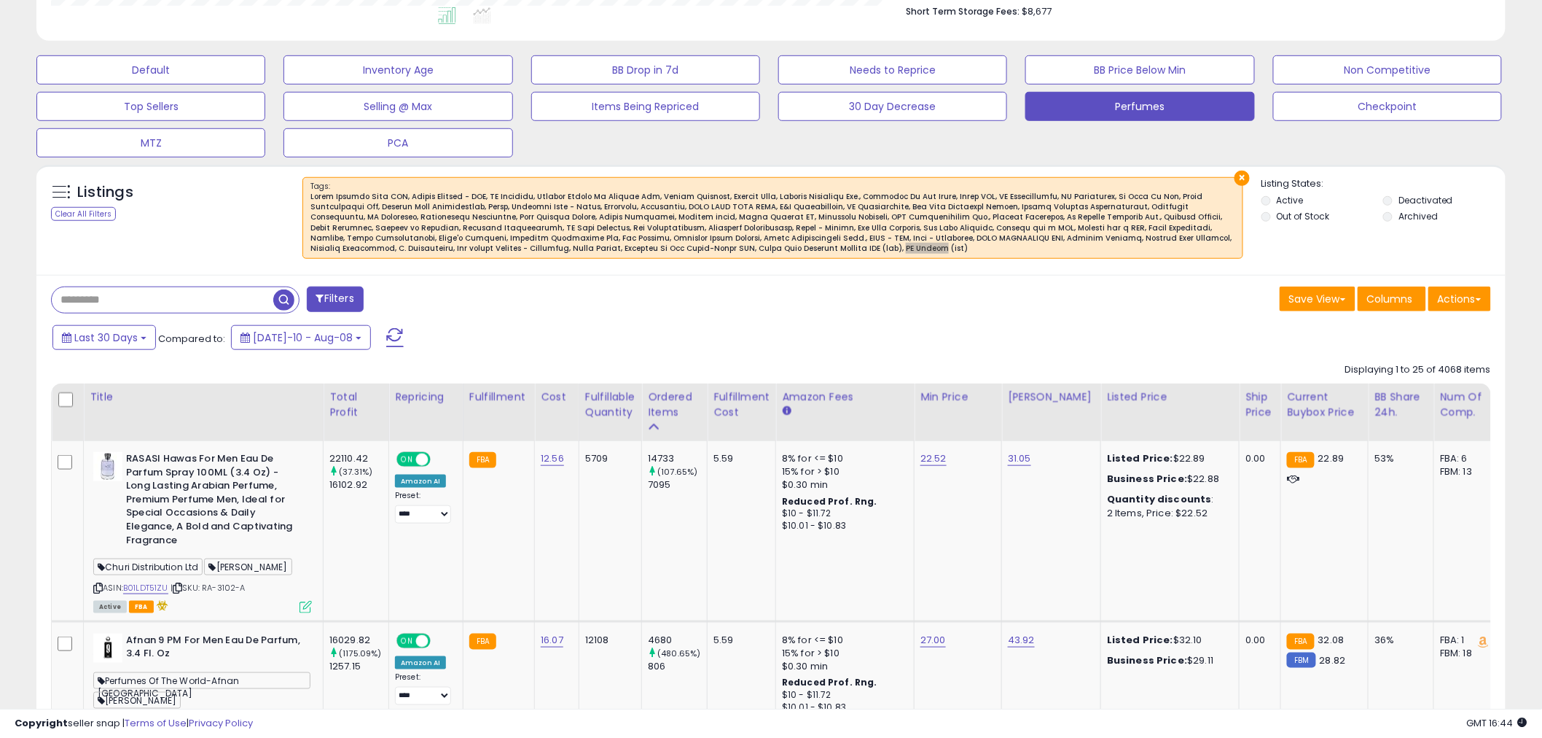
scroll to position [405, 0]
click at [132, 343] on button "Last 30 Days" at bounding box center [103, 336] width 103 height 25
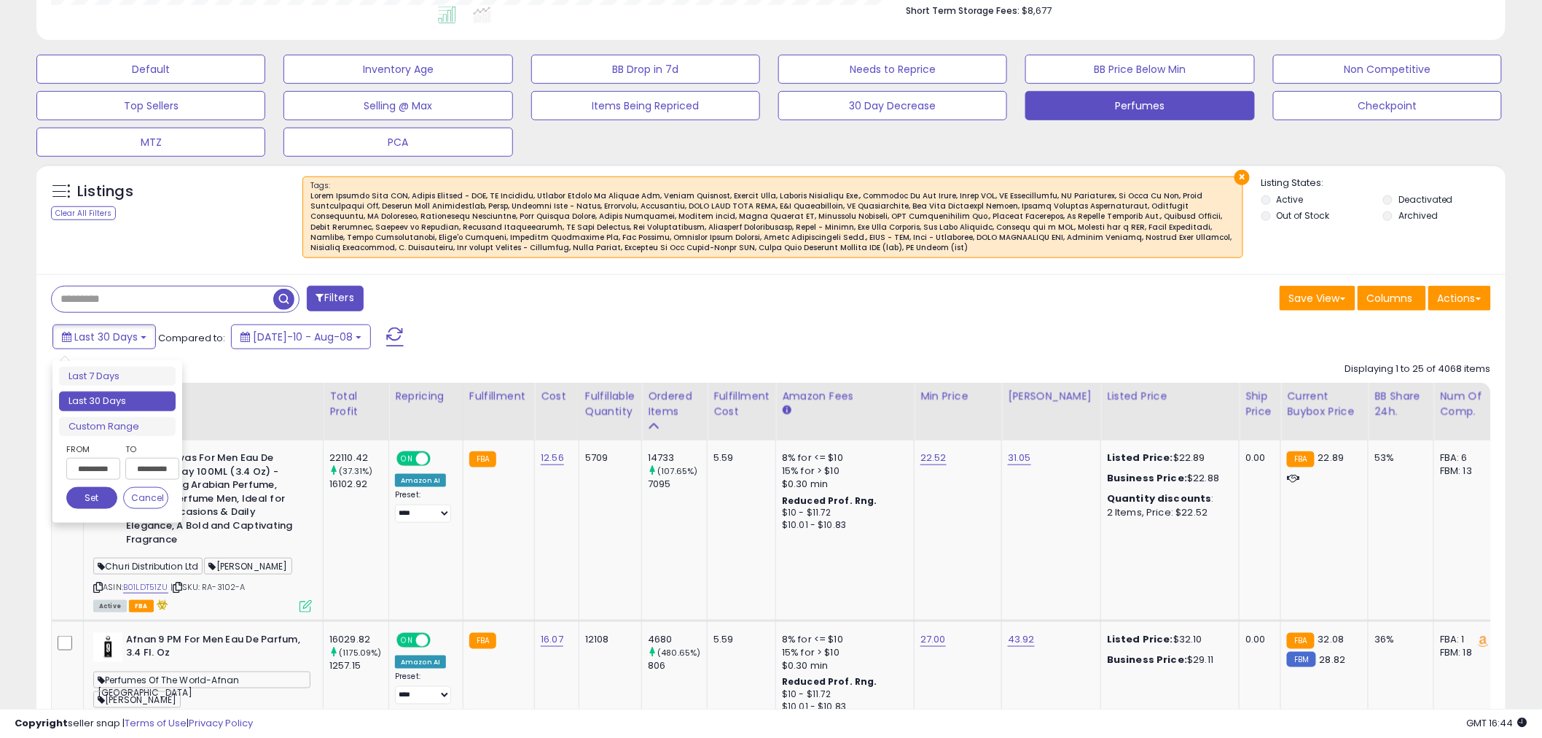
click at [103, 471] on input "**********" at bounding box center [93, 469] width 54 height 22
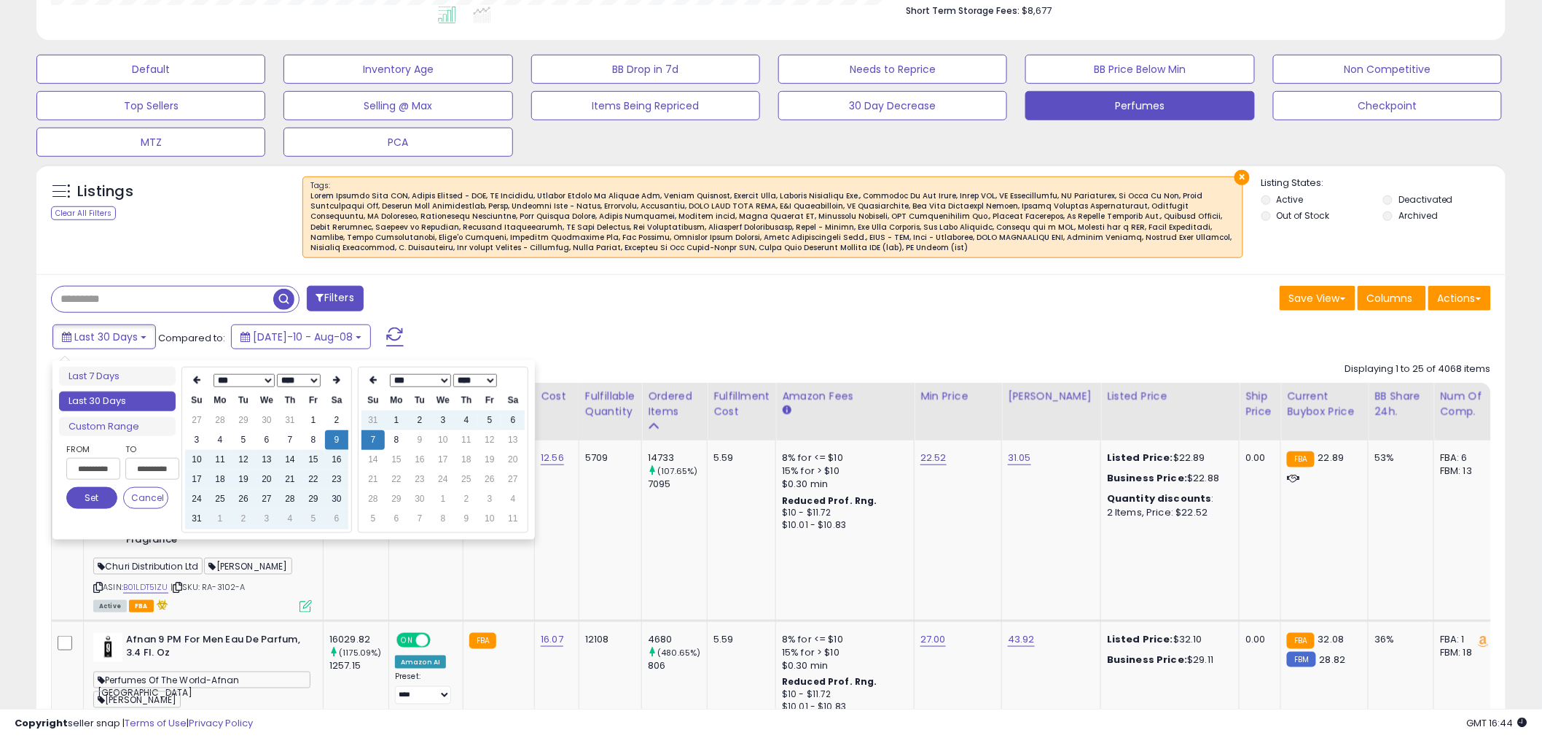
scroll to position [0, 3]
drag, startPoint x: 91, startPoint y: 472, endPoint x: 92, endPoint y: 464, distance: 7.3
click at [92, 464] on input "**********" at bounding box center [93, 469] width 54 height 22
type input "**********"
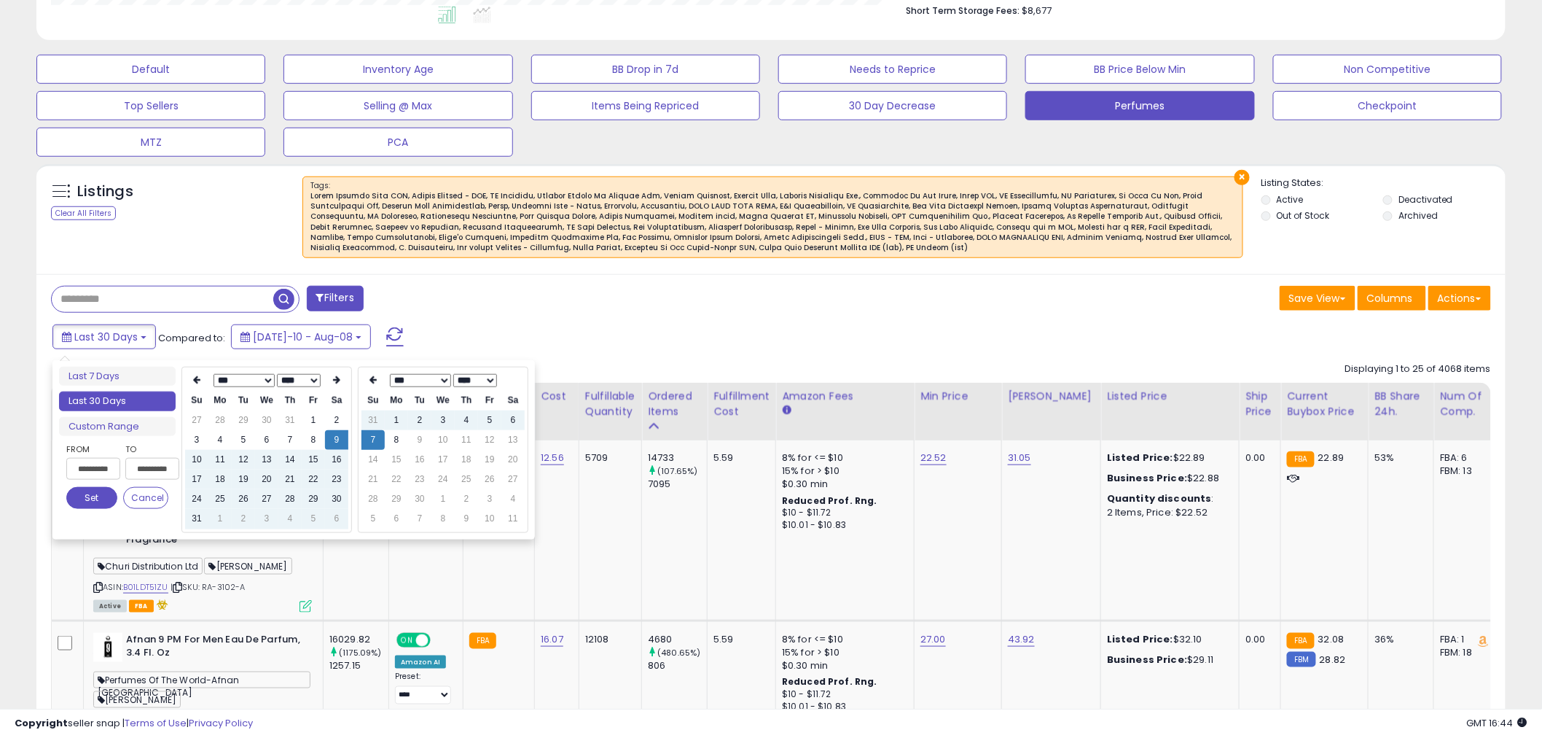
click at [93, 498] on button "Set" at bounding box center [91, 498] width 51 height 22
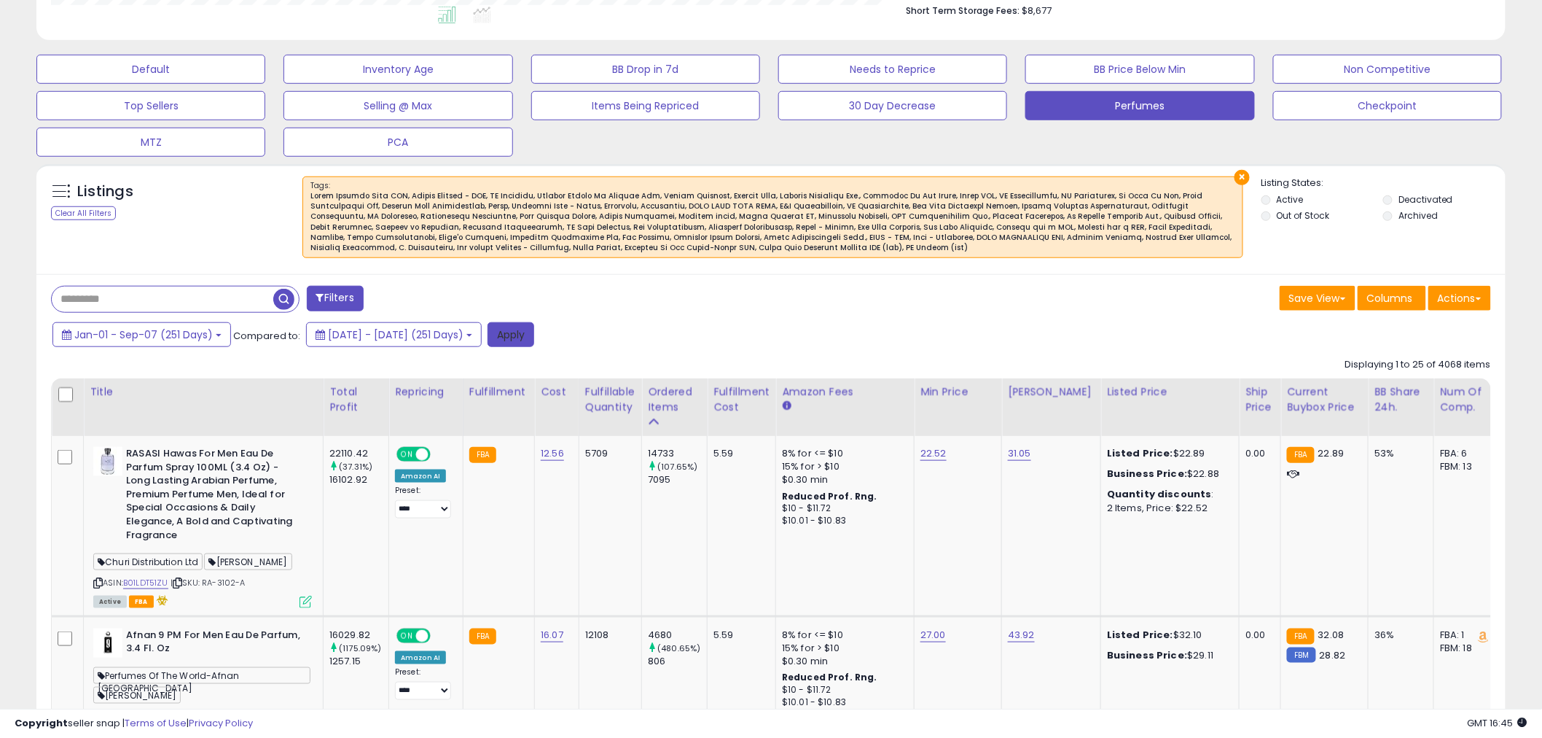
click at [534, 338] on button "Apply" at bounding box center [511, 334] width 47 height 25
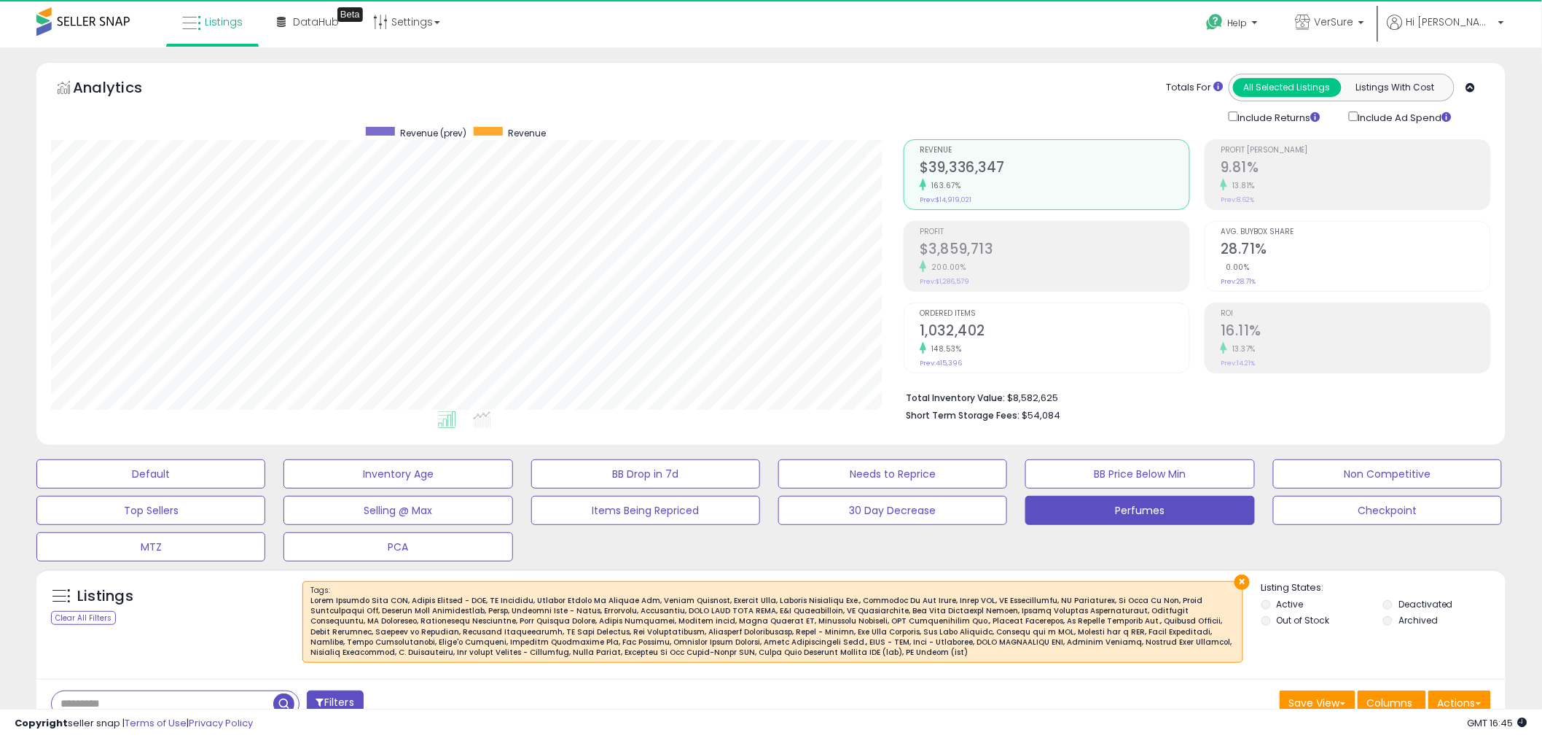
scroll to position [299, 853]
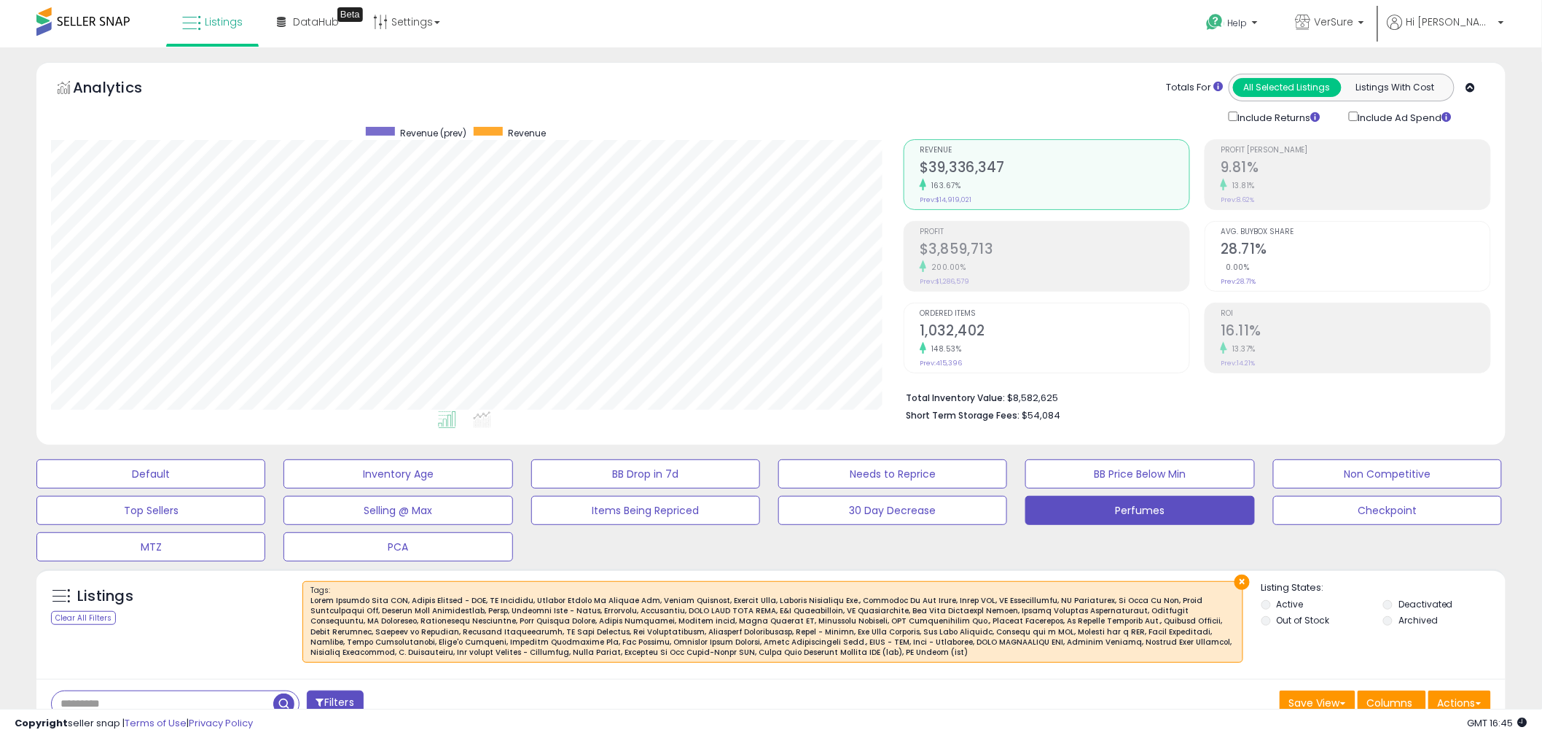
click at [577, 654] on div at bounding box center [772, 626] width 925 height 63
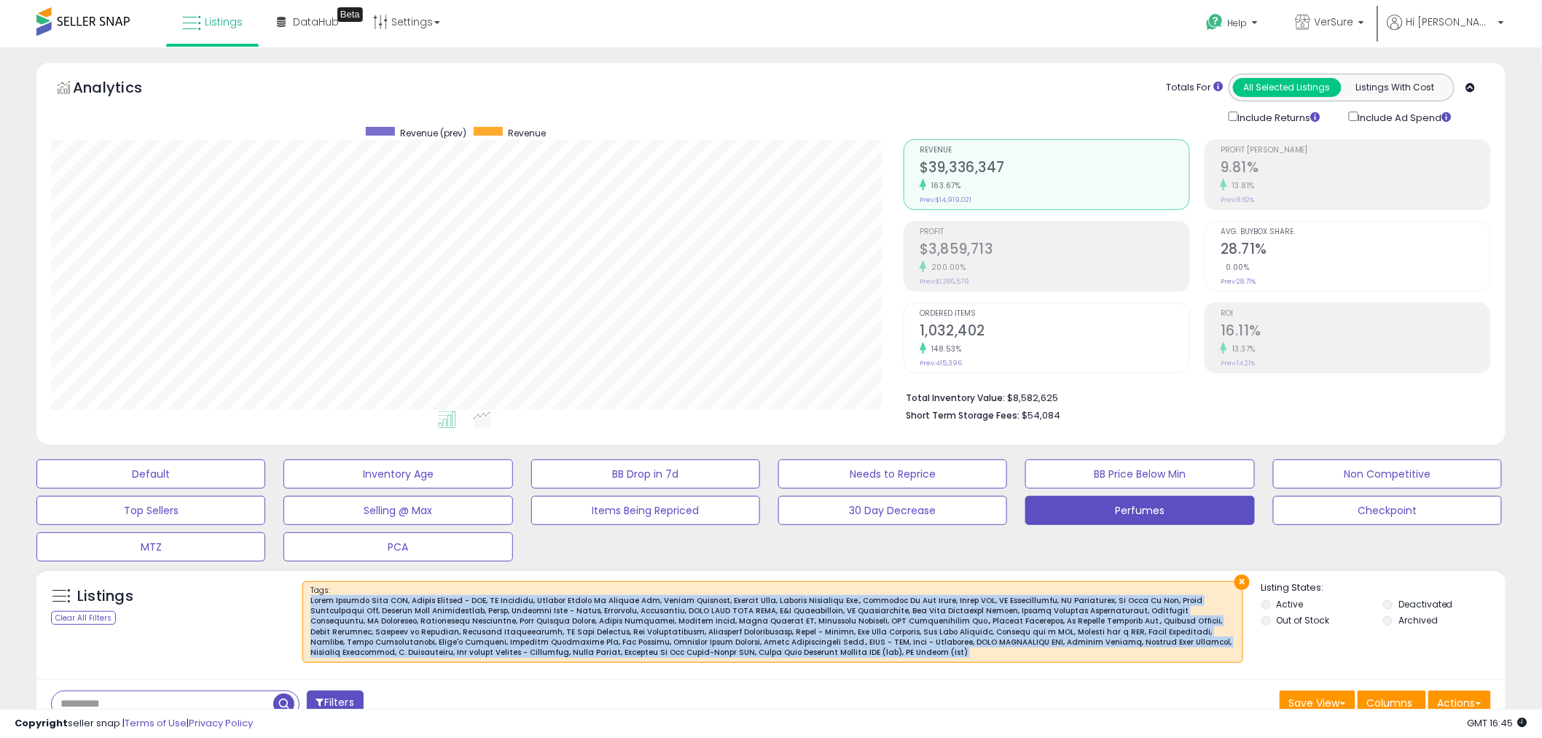
click at [577, 654] on div at bounding box center [772, 626] width 925 height 63
click at [611, 641] on div at bounding box center [772, 626] width 925 height 63
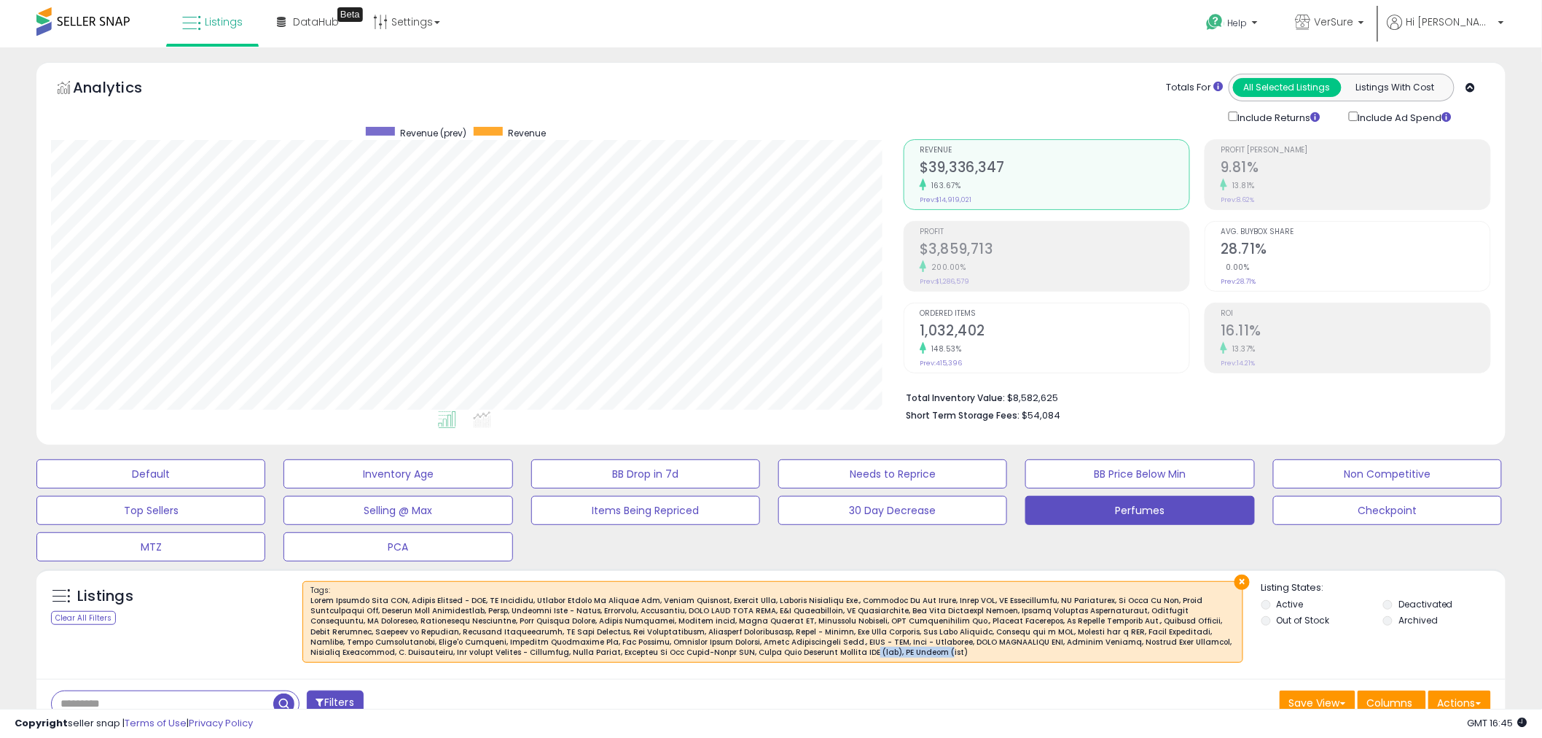
drag, startPoint x: 504, startPoint y: 652, endPoint x: 576, endPoint y: 646, distance: 71.7
click at [576, 646] on div at bounding box center [772, 626] width 925 height 63
click at [609, 623] on div at bounding box center [772, 626] width 925 height 63
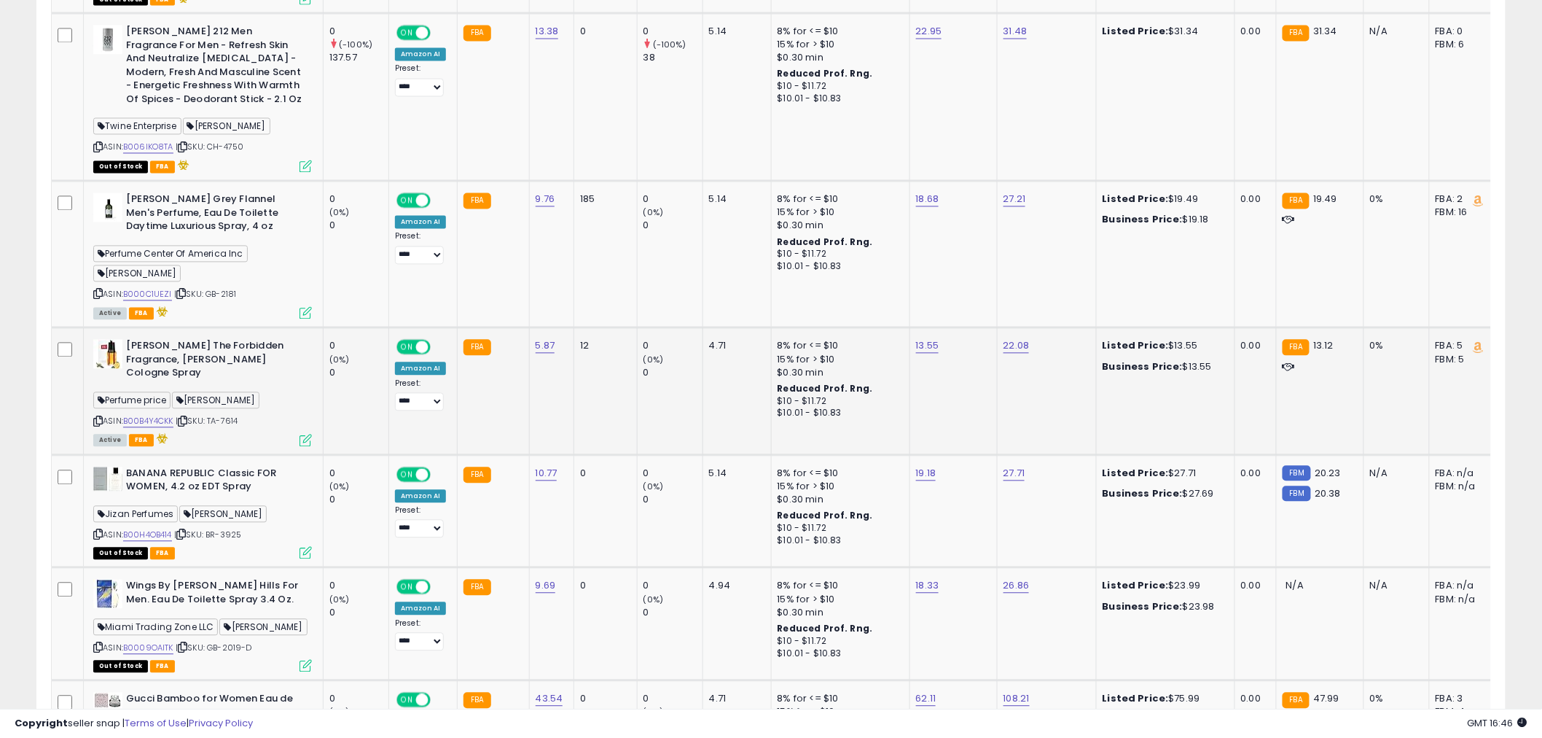
scroll to position [1133, 0]
